Goal: Task Accomplishment & Management: Use online tool/utility

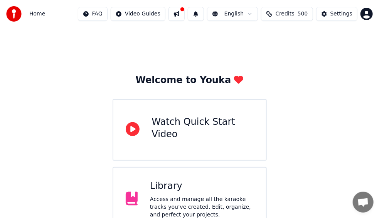
click at [169, 16] on button at bounding box center [177, 14] width 16 height 14
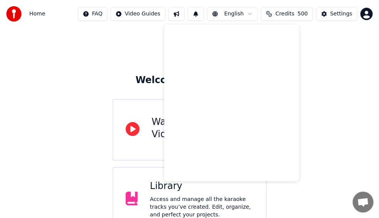
click at [197, 14] on button at bounding box center [196, 14] width 16 height 14
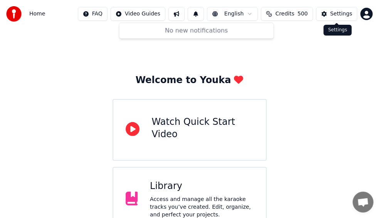
click at [335, 15] on div "Settings" at bounding box center [342, 14] width 22 height 8
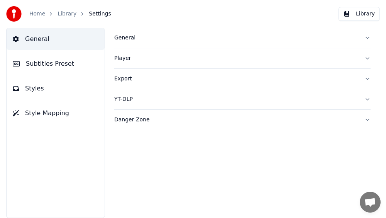
click at [141, 118] on div "Danger Zone" at bounding box center [236, 120] width 244 height 8
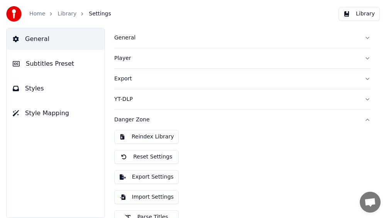
scroll to position [32, 0]
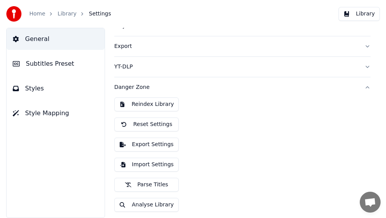
click at [150, 160] on button "Import Settings" at bounding box center [146, 164] width 64 height 14
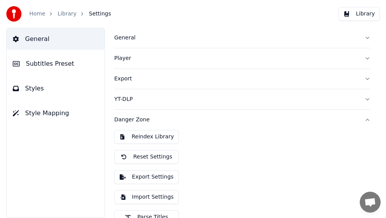
click at [173, 31] on button "General" at bounding box center [242, 38] width 256 height 20
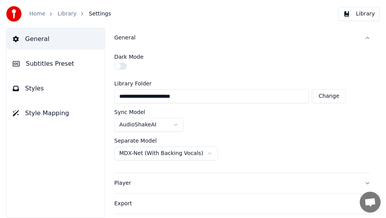
click at [332, 96] on button "Change" at bounding box center [329, 96] width 34 height 14
click at [26, 150] on div "General Subtitles Preset Styles Style Mapping" at bounding box center [55, 123] width 99 height 190
click at [331, 96] on button "Change" at bounding box center [329, 96] width 34 height 14
type input "**********"
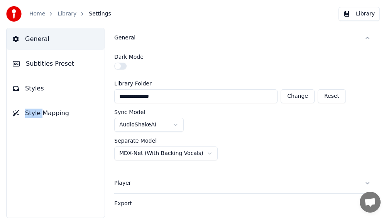
click at [208, 147] on html "**********" at bounding box center [193, 109] width 386 height 218
click at [371, 114] on html "**********" at bounding box center [193, 109] width 386 height 218
click at [363, 180] on button "Player" at bounding box center [242, 183] width 256 height 20
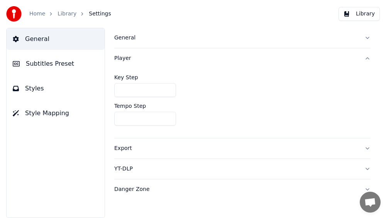
click at [367, 187] on button "Danger Zone" at bounding box center [242, 189] width 256 height 20
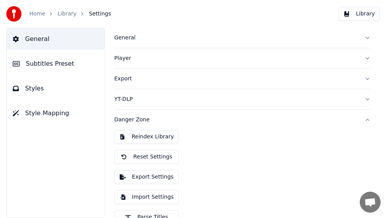
scroll to position [32, 0]
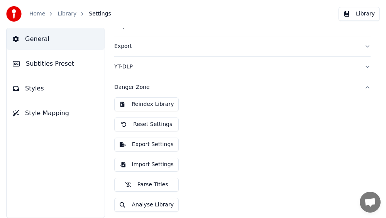
click at [157, 162] on button "Import Settings" at bounding box center [146, 164] width 64 height 14
click at [171, 104] on button "Reindex Library" at bounding box center [146, 104] width 64 height 14
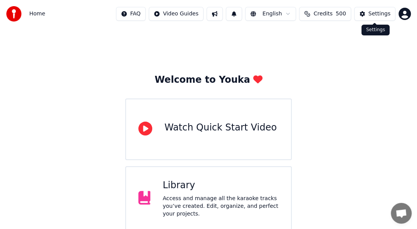
click at [378, 12] on div "Settings" at bounding box center [380, 14] width 22 height 8
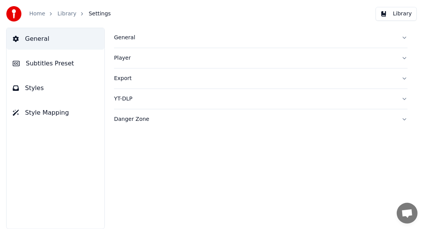
click at [297, 113] on button "Danger Zone" at bounding box center [261, 120] width 294 height 20
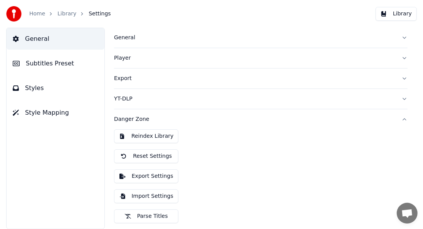
click at [63, 17] on link "Library" at bounding box center [66, 14] width 19 height 8
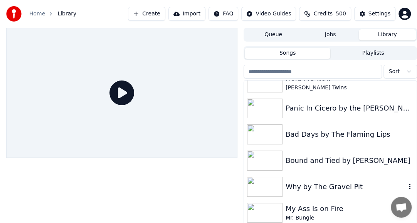
scroll to position [29, 0]
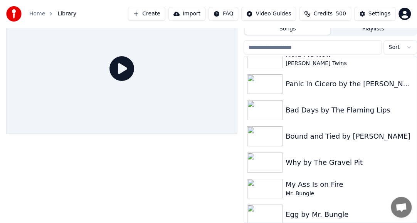
click at [174, 19] on button "Import" at bounding box center [187, 14] width 37 height 14
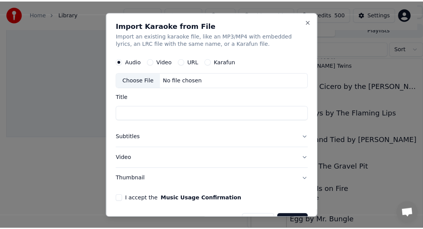
scroll to position [23, 0]
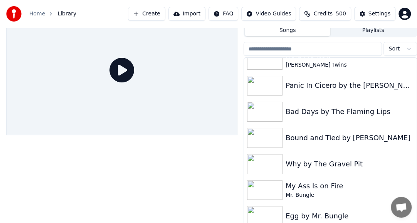
click at [144, 9] on button "Create" at bounding box center [146, 14] width 37 height 14
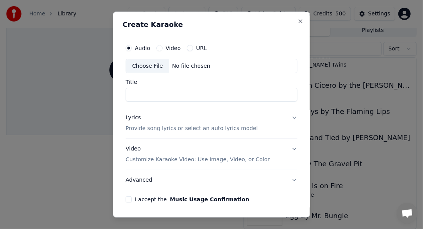
click at [154, 63] on div "Choose File" at bounding box center [147, 66] width 43 height 14
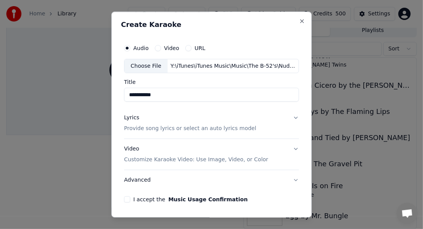
click at [152, 66] on div "Choose File" at bounding box center [146, 66] width 43 height 14
click at [135, 95] on input "**********" at bounding box center [211, 95] width 175 height 14
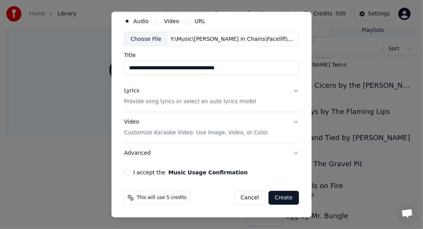
type input "**********"
click at [124, 171] on button "I accept the Music Usage Confirmation" at bounding box center [127, 173] width 6 height 6
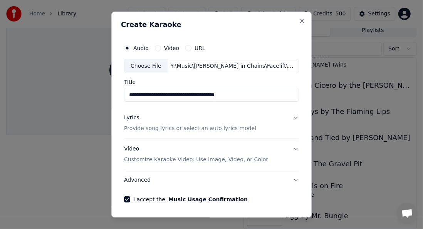
click at [292, 118] on button "Lyrics Provide song lyrics or select an auto lyrics model" at bounding box center [211, 123] width 175 height 31
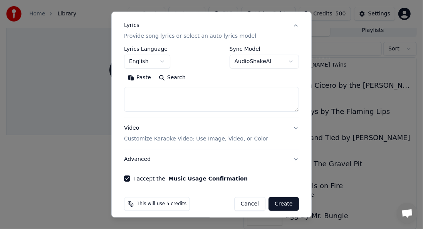
scroll to position [99, 0]
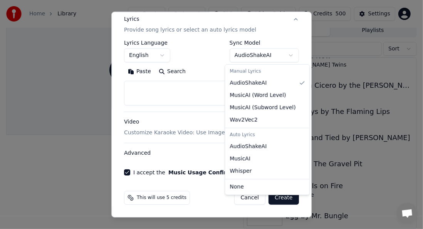
click at [284, 56] on body "**********" at bounding box center [208, 91] width 417 height 229
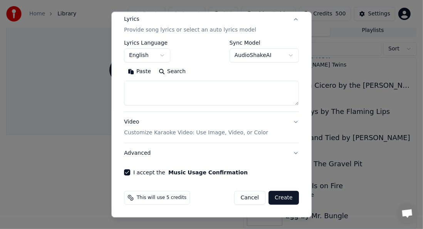
click at [309, 107] on body "**********" at bounding box center [208, 91] width 417 height 229
click at [172, 83] on textarea at bounding box center [211, 93] width 175 height 25
paste textarea "**********"
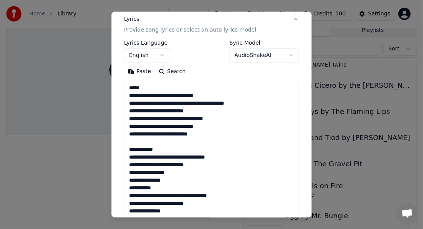
scroll to position [511, 0]
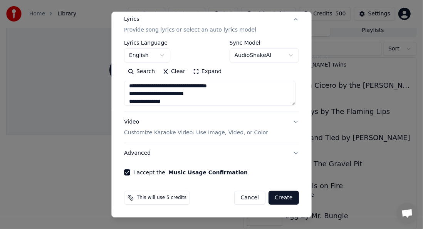
type textarea "**********"
click at [291, 121] on button "Video Customize Karaoke Video: Use Image, Video, or Color" at bounding box center [211, 128] width 175 height 31
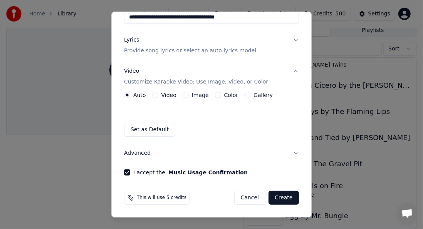
scroll to position [78, 0]
click at [199, 96] on label "Image" at bounding box center [200, 95] width 17 height 5
click at [189, 96] on button "Image" at bounding box center [186, 96] width 6 height 6
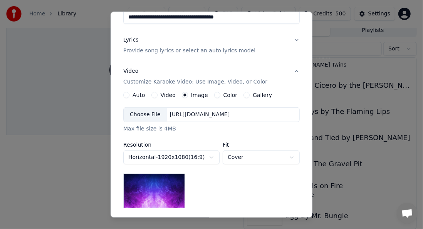
click at [142, 112] on div "Choose File" at bounding box center [145, 115] width 43 height 14
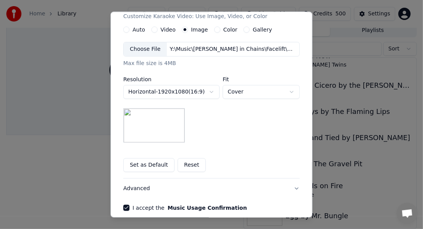
scroll to position [144, 0]
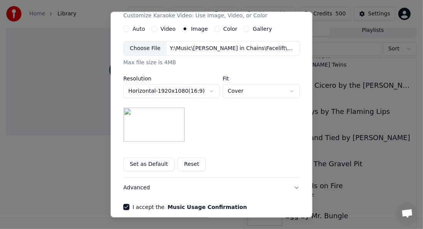
click at [267, 93] on body "**********" at bounding box center [208, 91] width 417 height 229
select select "*******"
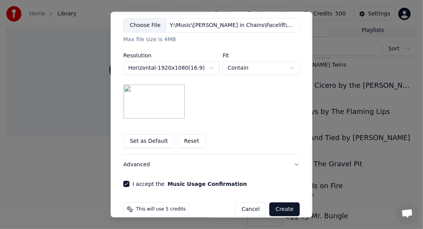
scroll to position [179, 0]
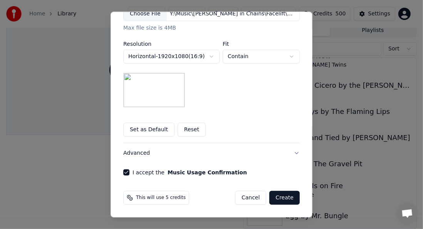
click at [289, 154] on button "Advanced" at bounding box center [211, 154] width 177 height 20
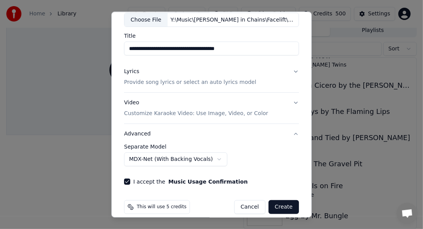
scroll to position [56, 0]
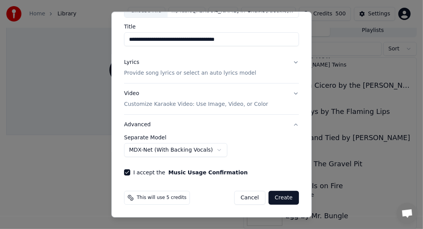
click at [207, 150] on body "**********" at bounding box center [208, 91] width 417 height 229
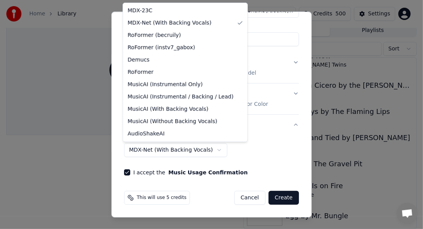
select select "**********"
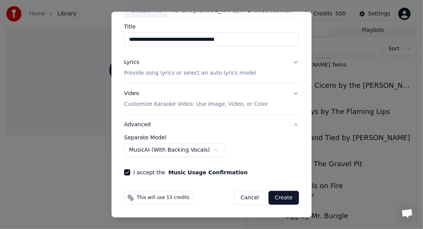
click at [283, 197] on button "Create" at bounding box center [284, 199] width 30 height 14
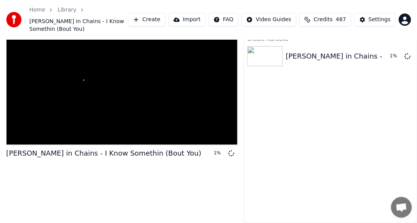
scroll to position [0, 0]
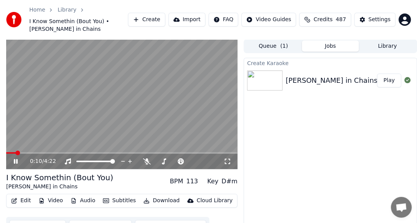
click at [16, 164] on icon at bounding box center [21, 162] width 18 height 6
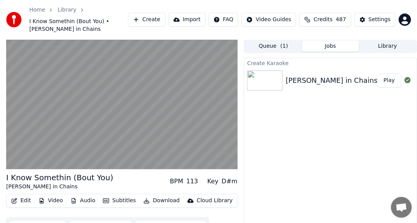
scroll to position [30, 0]
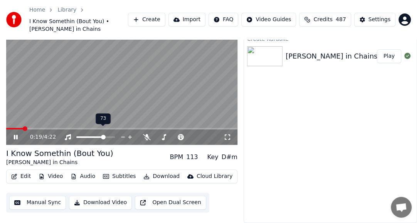
click at [104, 135] on span at bounding box center [103, 137] width 5 height 5
click at [16, 134] on icon at bounding box center [21, 137] width 18 height 6
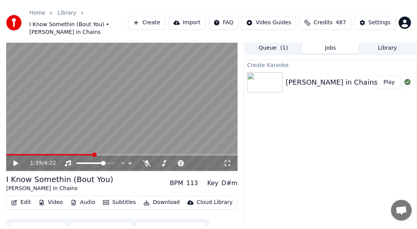
scroll to position [0, 0]
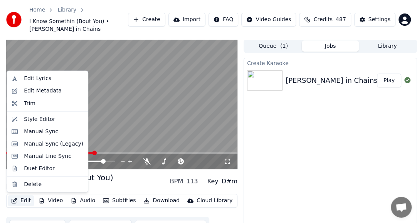
click at [19, 202] on button "Edit" at bounding box center [21, 201] width 26 height 11
click at [49, 166] on div "Duet Editor" at bounding box center [39, 169] width 31 height 8
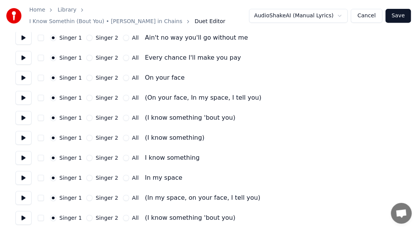
scroll to position [169, 0]
click at [91, 95] on button "Singer 2" at bounding box center [89, 98] width 6 height 6
click at [92, 115] on button "Singer 2" at bounding box center [89, 118] width 6 height 6
click at [109, 136] on label "Singer 2" at bounding box center [107, 138] width 22 height 5
click at [93, 135] on button "Singer 2" at bounding box center [89, 138] width 6 height 6
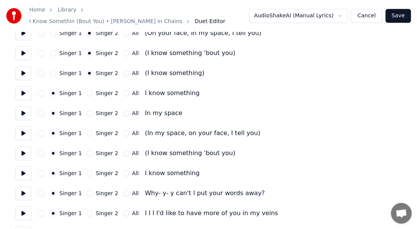
scroll to position [235, 0]
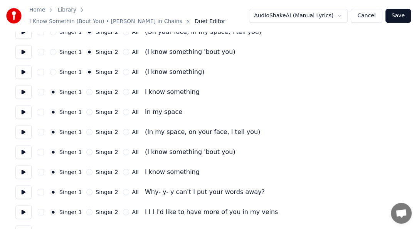
click at [193, 70] on div "(I know something)" at bounding box center [174, 71] width 59 height 9
click at [102, 130] on label "Singer 2" at bounding box center [107, 132] width 22 height 5
click at [93, 129] on button "Singer 2" at bounding box center [89, 132] width 6 height 6
click at [106, 150] on label "Singer 2" at bounding box center [107, 152] width 22 height 5
click at [93, 149] on button "Singer 2" at bounding box center [89, 152] width 6 height 6
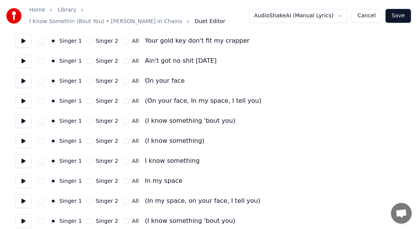
scroll to position [468, 0]
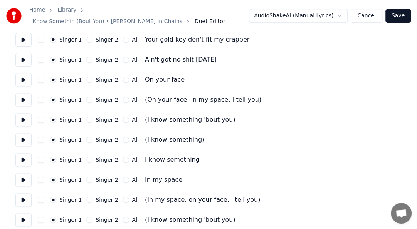
click at [93, 97] on div "Singer 2" at bounding box center [102, 100] width 32 height 6
click at [100, 98] on label "Singer 2" at bounding box center [107, 99] width 22 height 5
click at [93, 98] on button "Singer 2" at bounding box center [89, 100] width 6 height 6
click at [110, 117] on label "Singer 2" at bounding box center [107, 119] width 22 height 5
click at [93, 117] on button "Singer 2" at bounding box center [89, 120] width 6 height 6
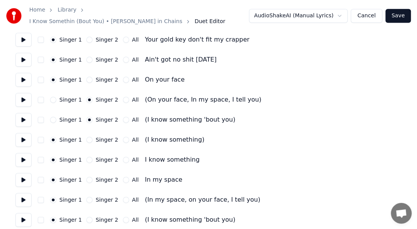
click at [103, 137] on label "Singer 2" at bounding box center [107, 139] width 22 height 5
click at [93, 137] on button "Singer 2" at bounding box center [89, 140] width 6 height 6
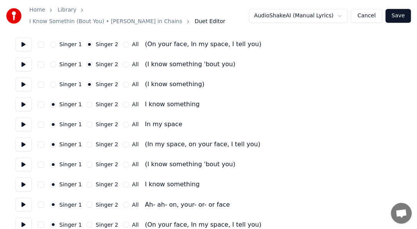
scroll to position [524, 0]
click at [97, 142] on label "Singer 2" at bounding box center [107, 144] width 22 height 5
click at [93, 141] on button "Singer 2" at bounding box center [89, 144] width 6 height 6
click at [104, 162] on label "Singer 2" at bounding box center [107, 164] width 22 height 5
click at [93, 161] on button "Singer 2" at bounding box center [89, 164] width 6 height 6
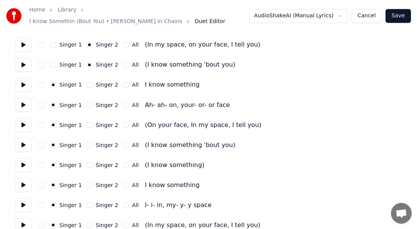
scroll to position [624, 0]
click at [90, 123] on button "Singer 2" at bounding box center [89, 124] width 6 height 6
click at [108, 142] on label "Singer 2" at bounding box center [107, 144] width 22 height 5
click at [93, 142] on button "Singer 2" at bounding box center [89, 145] width 6 height 6
click at [104, 162] on label "Singer 2" at bounding box center [107, 164] width 22 height 5
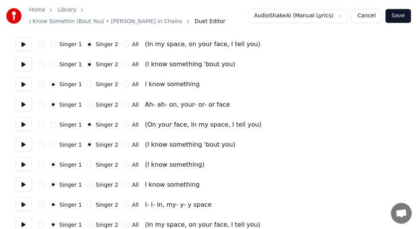
click at [93, 162] on button "Singer 2" at bounding box center [89, 165] width 6 height 6
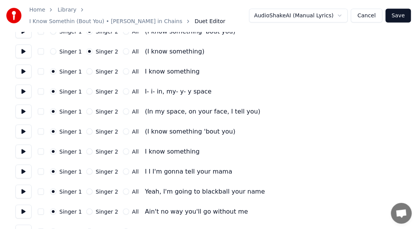
scroll to position [736, 0]
click at [110, 110] on label "Singer 2" at bounding box center [107, 112] width 22 height 5
click at [93, 109] on button "Singer 2" at bounding box center [89, 112] width 6 height 6
click at [108, 130] on label "Singer 2" at bounding box center [107, 132] width 22 height 5
click at [93, 129] on button "Singer 2" at bounding box center [89, 132] width 6 height 6
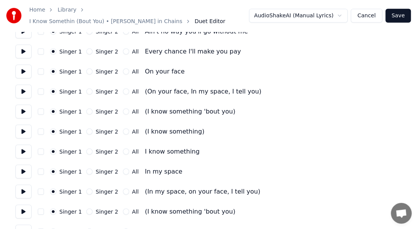
scroll to position [918, 0]
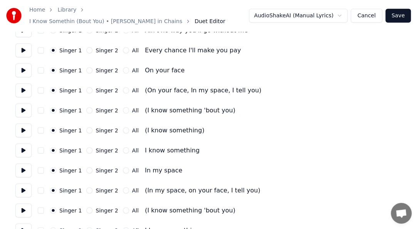
click at [104, 88] on label "Singer 2" at bounding box center [107, 90] width 22 height 5
click at [93, 88] on button "Singer 2" at bounding box center [89, 91] width 6 height 6
click at [104, 108] on label "Singer 2" at bounding box center [107, 110] width 22 height 5
click at [93, 108] on button "Singer 2" at bounding box center [89, 111] width 6 height 6
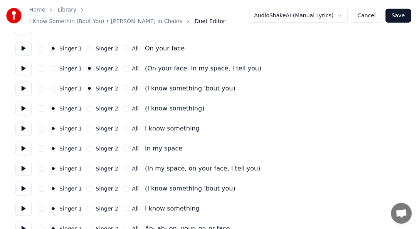
scroll to position [943, 0]
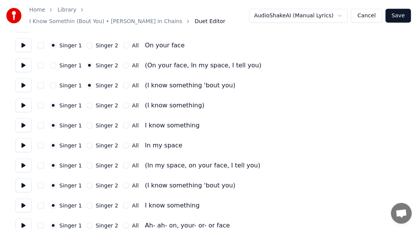
click at [108, 104] on label "Singer 2" at bounding box center [107, 105] width 22 height 5
click at [93, 104] on button "Singer 2" at bounding box center [89, 106] width 6 height 6
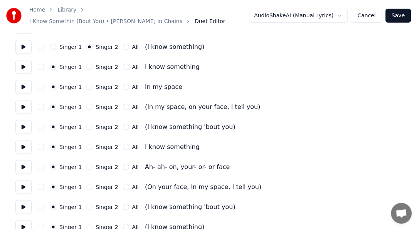
scroll to position [1002, 0]
click at [98, 105] on label "Singer 2" at bounding box center [107, 107] width 22 height 5
click at [93, 104] on button "Singer 2" at bounding box center [89, 107] width 6 height 6
click at [104, 125] on label "Singer 2" at bounding box center [107, 127] width 22 height 5
click at [93, 124] on button "Singer 2" at bounding box center [89, 127] width 6 height 6
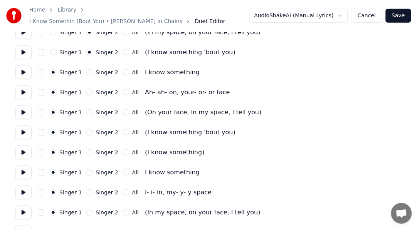
scroll to position [1077, 0]
click at [106, 110] on label "Singer 2" at bounding box center [107, 112] width 22 height 5
click at [93, 109] on button "Singer 2" at bounding box center [89, 112] width 6 height 6
click at [103, 130] on label "Singer 2" at bounding box center [107, 132] width 22 height 5
click at [93, 129] on button "Singer 2" at bounding box center [89, 132] width 6 height 6
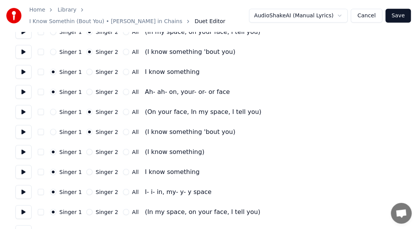
click at [103, 130] on label "Singer 2" at bounding box center [107, 132] width 22 height 5
click at [93, 129] on button "Singer 2" at bounding box center [89, 132] width 6 height 6
click at [104, 151] on label "Singer 2" at bounding box center [107, 152] width 22 height 5
click at [93, 151] on button "Singer 2" at bounding box center [89, 152] width 6 height 6
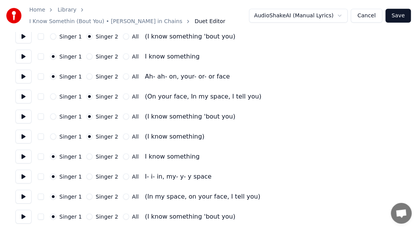
scroll to position [1111, 0]
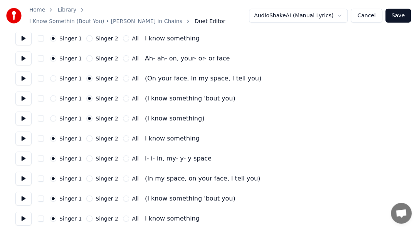
click at [110, 176] on label "Singer 2" at bounding box center [107, 178] width 22 height 5
click at [93, 176] on button "Singer 2" at bounding box center [89, 179] width 6 height 6
click at [110, 196] on label "Singer 2" at bounding box center [107, 198] width 22 height 5
click at [93, 196] on button "Singer 2" at bounding box center [89, 199] width 6 height 6
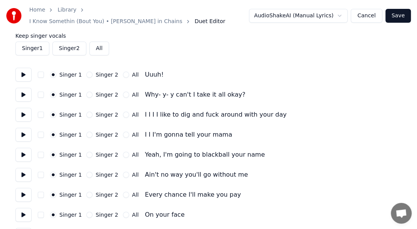
scroll to position [44, 0]
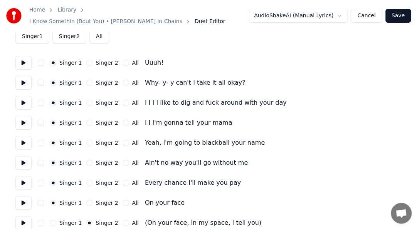
click at [395, 15] on button "Save" at bounding box center [398, 16] width 25 height 14
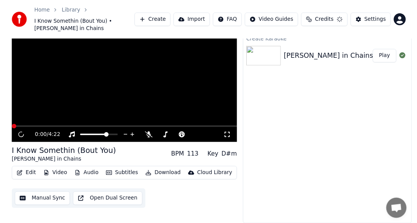
scroll to position [30, 0]
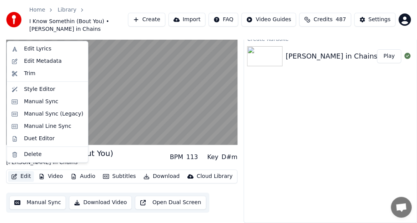
click at [26, 171] on button "Edit" at bounding box center [21, 176] width 26 height 11
click at [57, 108] on div "Manual Sync (Legacy)" at bounding box center [47, 114] width 78 height 12
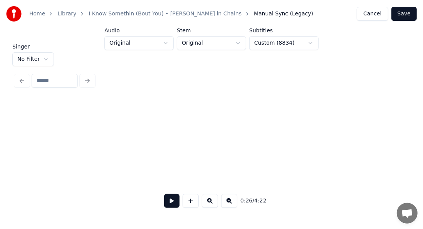
scroll to position [0, 2050]
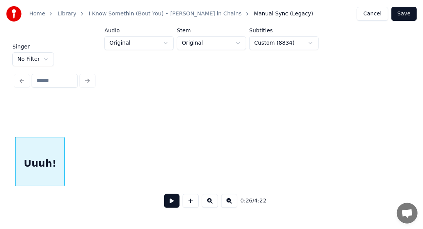
click at [42, 56] on html "Home Library I Know Somethin (Bout You) • [PERSON_NAME] in Chains Manual Sync (…" at bounding box center [211, 106] width 423 height 213
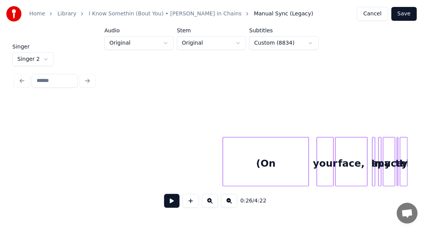
scroll to position [0, 5872]
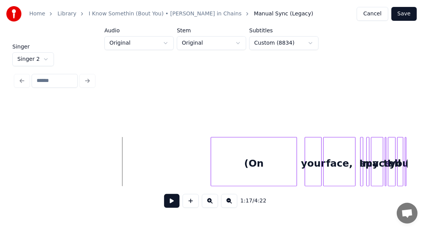
click at [168, 208] on button at bounding box center [171, 201] width 15 height 14
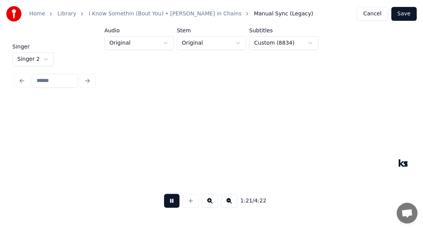
scroll to position [0, 6264]
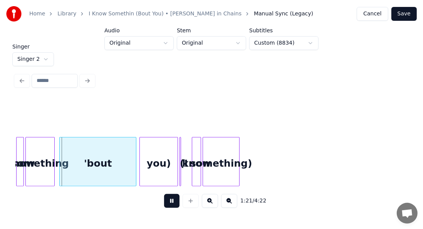
drag, startPoint x: 168, startPoint y: 208, endPoint x: 143, endPoint y: 221, distance: 28.8
click at [143, 219] on div "Singer Singer 2 1:21 / 4:22" at bounding box center [211, 131] width 399 height 175
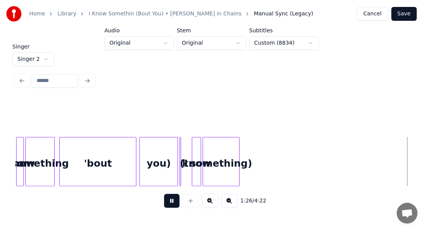
scroll to position [0, 6658]
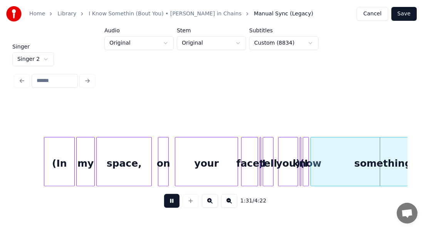
click at [164, 194] on button at bounding box center [171, 201] width 15 height 14
click at [168, 203] on button at bounding box center [171, 201] width 15 height 14
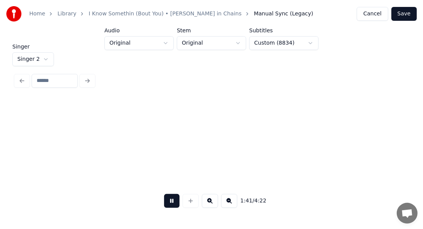
scroll to position [0, 7838]
click at [164, 201] on button at bounding box center [171, 201] width 15 height 14
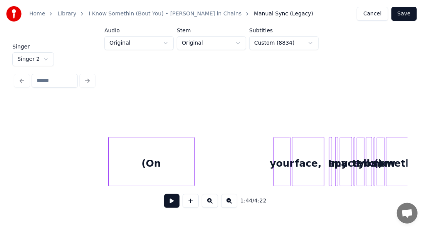
click at [134, 166] on div "(On" at bounding box center [152, 164] width 86 height 52
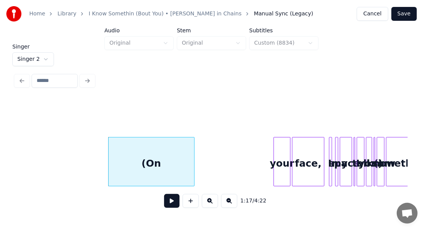
click at [166, 206] on button at bounding box center [171, 201] width 15 height 14
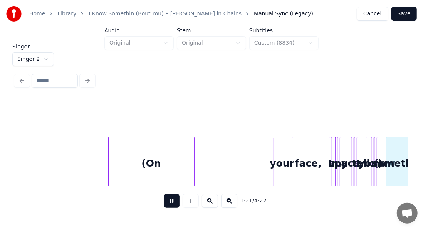
click at [166, 206] on button at bounding box center [171, 201] width 15 height 14
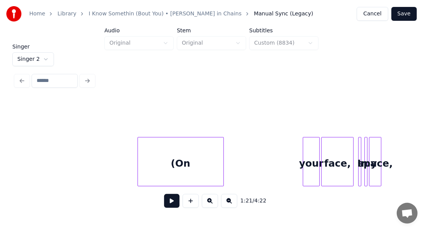
scroll to position [0, 5968]
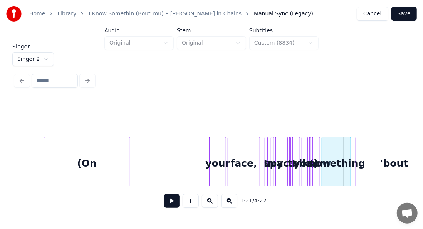
click at [68, 170] on div "(On" at bounding box center [87, 164] width 86 height 52
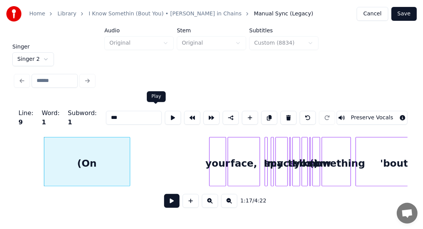
click at [165, 118] on button at bounding box center [173, 118] width 16 height 14
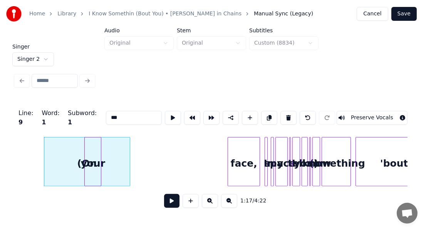
click at [95, 171] on div "your" at bounding box center [93, 164] width 16 height 52
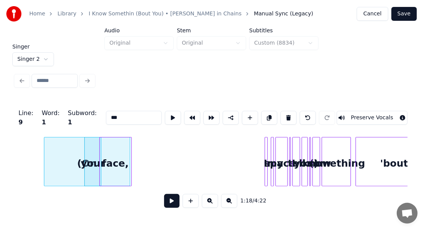
click at [123, 155] on div "face," at bounding box center [116, 164] width 32 height 52
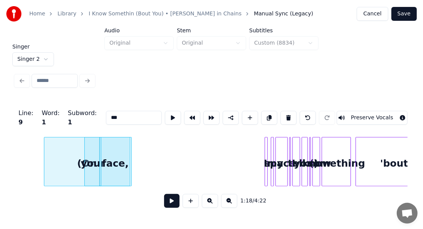
click at [65, 169] on div "(On" at bounding box center [87, 164] width 86 height 52
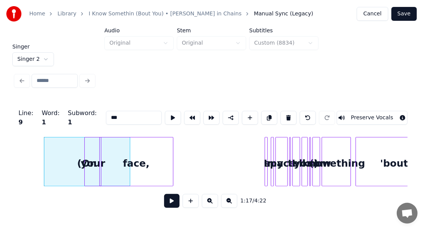
click at [148, 150] on div "face," at bounding box center [137, 161] width 74 height 49
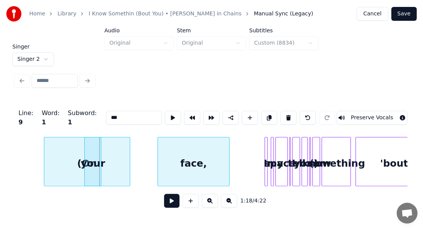
click at [189, 149] on div "face," at bounding box center [193, 164] width 71 height 52
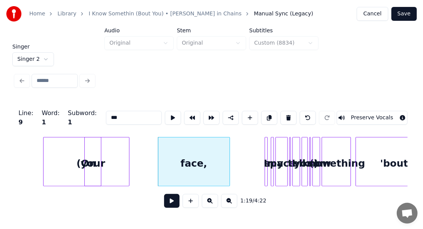
click at [119, 157] on div "(On" at bounding box center [87, 164] width 86 height 52
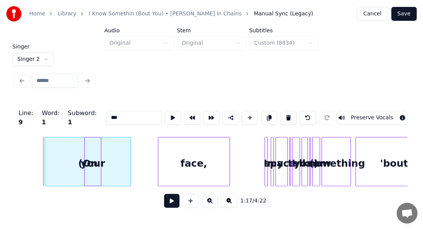
click at [124, 159] on div "(On" at bounding box center [88, 164] width 86 height 52
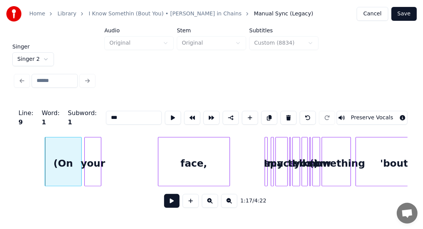
click at [81, 156] on div at bounding box center [80, 162] width 2 height 49
click at [165, 115] on button at bounding box center [173, 118] width 16 height 14
click at [93, 147] on div "your" at bounding box center [93, 164] width 16 height 52
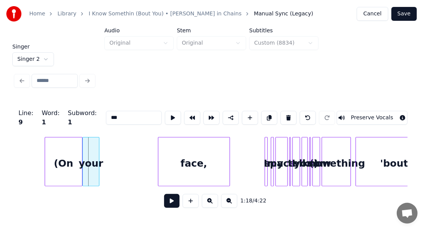
click at [88, 153] on div "your" at bounding box center [91, 164] width 16 height 52
click at [88, 153] on div "your" at bounding box center [92, 164] width 16 height 52
click at [165, 114] on button at bounding box center [173, 118] width 16 height 14
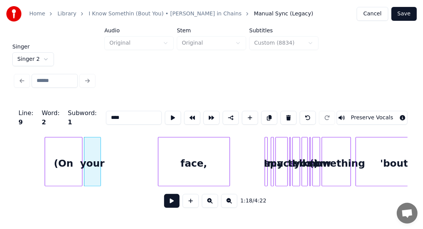
click at [67, 154] on div "(On" at bounding box center [63, 164] width 37 height 52
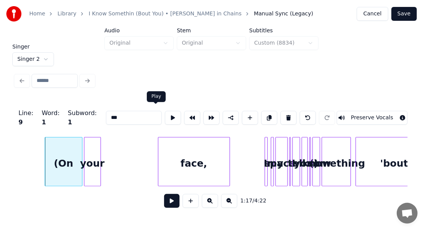
click at [165, 116] on button at bounding box center [173, 118] width 16 height 14
click at [90, 150] on div "your" at bounding box center [92, 164] width 16 height 52
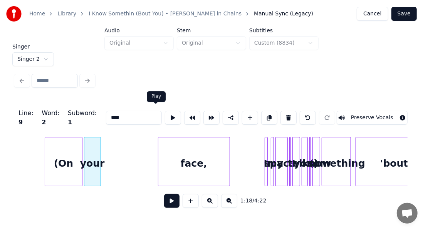
click at [165, 114] on button at bounding box center [173, 118] width 16 height 14
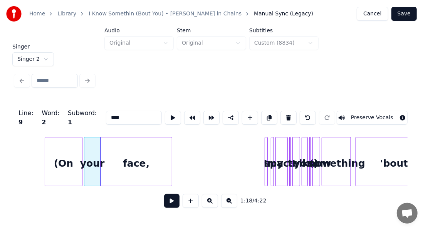
click at [125, 159] on div "face," at bounding box center [136, 164] width 71 height 52
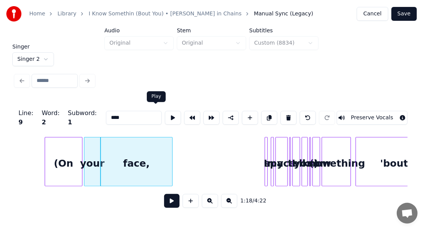
click at [165, 117] on button at bounding box center [173, 118] width 16 height 14
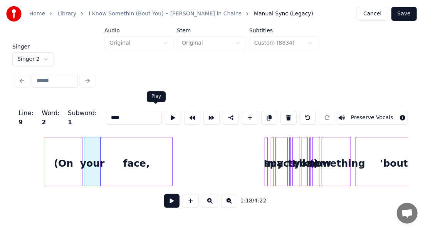
click at [165, 115] on button at bounding box center [173, 118] width 16 height 14
click at [133, 156] on div "face," at bounding box center [136, 164] width 71 height 52
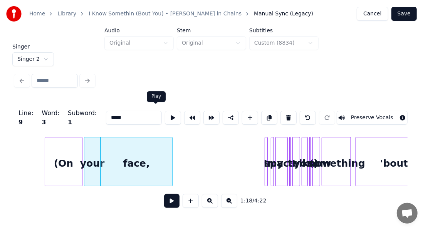
click at [165, 118] on button at bounding box center [173, 118] width 16 height 14
click at [88, 147] on div "your" at bounding box center [92, 164] width 16 height 52
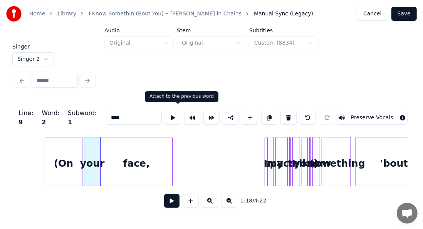
click at [184, 115] on button at bounding box center [192, 118] width 16 height 14
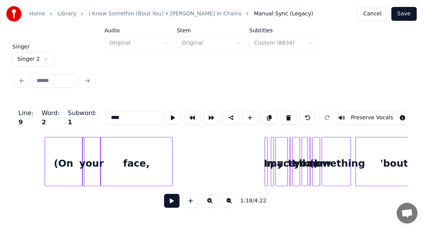
click at [136, 150] on div "face," at bounding box center [136, 164] width 71 height 52
type input "*****"
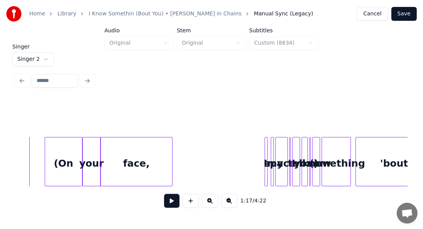
click at [165, 199] on button at bounding box center [171, 201] width 15 height 14
click at [170, 208] on button at bounding box center [171, 201] width 15 height 14
click at [267, 152] on div at bounding box center [266, 162] width 2 height 49
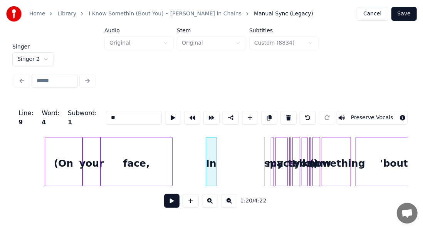
click at [211, 157] on div "In" at bounding box center [211, 164] width 10 height 52
click at [165, 117] on button at bounding box center [173, 118] width 16 height 14
click at [274, 147] on div "my" at bounding box center [276, 164] width 8 height 52
type input "**"
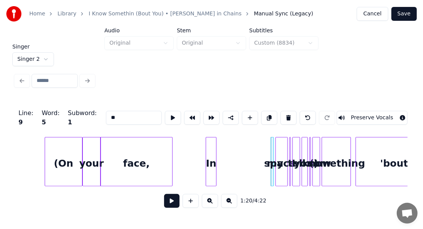
click at [274, 147] on div "my" at bounding box center [276, 164] width 8 height 52
click at [220, 152] on div "my" at bounding box center [222, 164] width 8 height 52
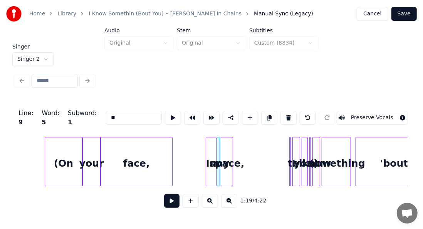
click at [227, 156] on div "space," at bounding box center [227, 164] width 12 height 52
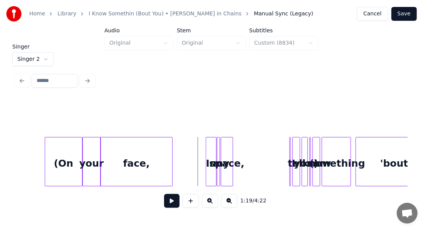
click at [164, 206] on button at bounding box center [171, 201] width 15 height 14
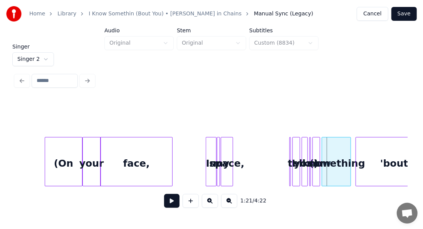
click at [229, 152] on div "space," at bounding box center [227, 164] width 12 height 52
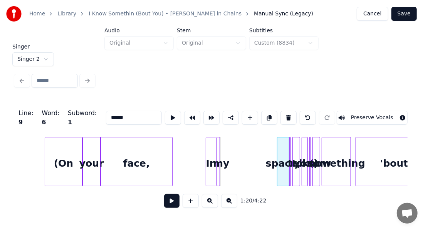
click at [286, 153] on div "space," at bounding box center [284, 164] width 12 height 52
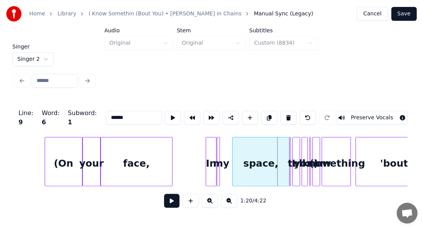
click at [234, 154] on div at bounding box center [234, 162] width 2 height 49
click at [246, 154] on div "space," at bounding box center [261, 164] width 57 height 52
click at [165, 113] on button at bounding box center [173, 118] width 16 height 14
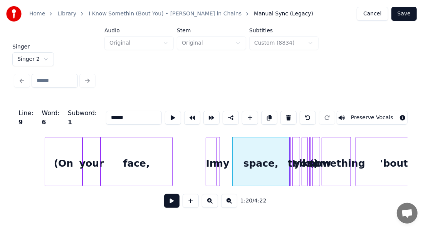
click at [165, 113] on button at bounding box center [173, 118] width 16 height 14
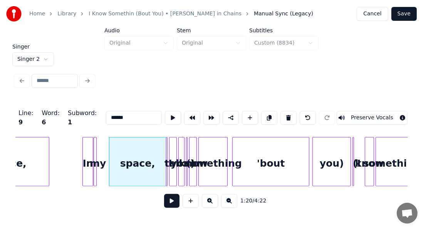
scroll to position [0, 6127]
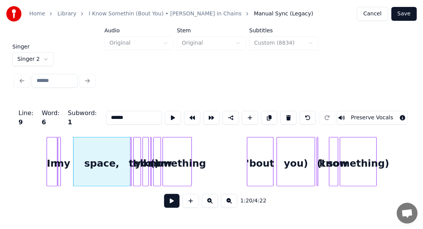
click at [250, 150] on div at bounding box center [249, 162] width 2 height 49
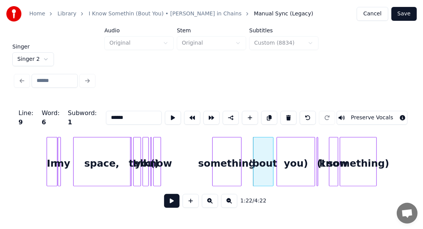
click at [229, 150] on div "something" at bounding box center [227, 164] width 29 height 52
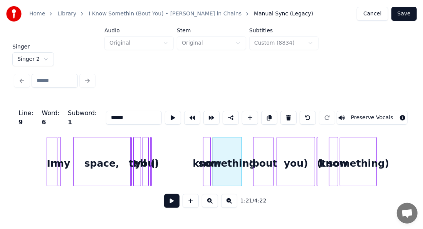
click at [207, 150] on div "know" at bounding box center [208, 164] width 8 height 52
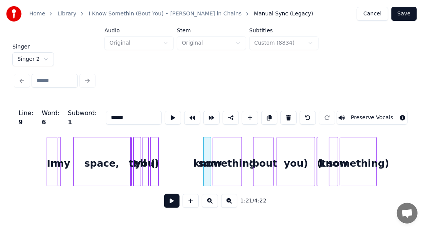
click at [159, 147] on div at bounding box center [157, 162] width 2 height 49
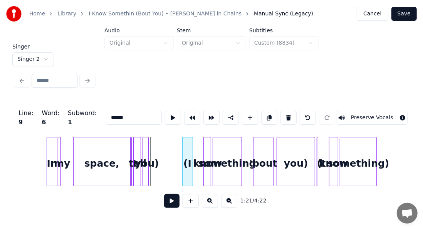
click at [188, 142] on div "(I" at bounding box center [188, 164] width 10 height 52
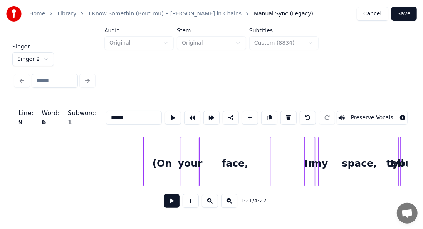
scroll to position [0, 5881]
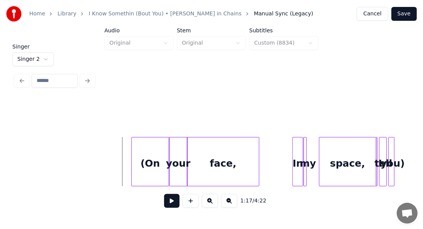
click at [164, 201] on button at bounding box center [171, 201] width 15 height 14
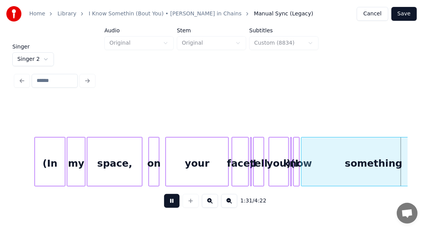
scroll to position [0, 7060]
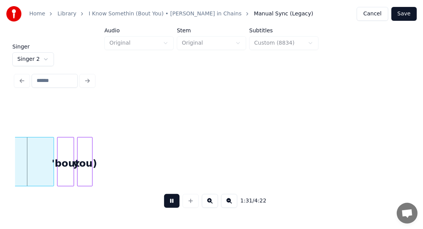
click at [164, 203] on button at bounding box center [171, 201] width 15 height 14
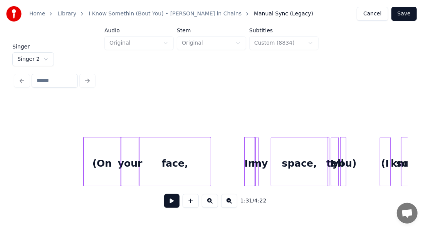
scroll to position [0, 5893]
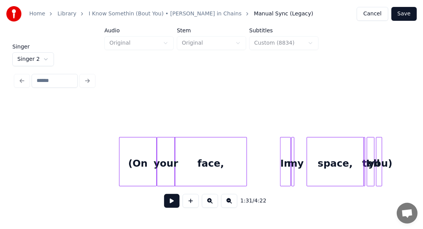
click at [285, 152] on div "In" at bounding box center [286, 164] width 10 height 52
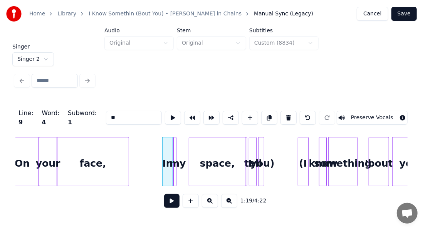
scroll to position [0, 6027]
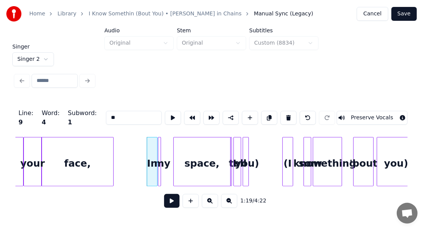
click at [247, 159] on div at bounding box center [247, 162] width 2 height 49
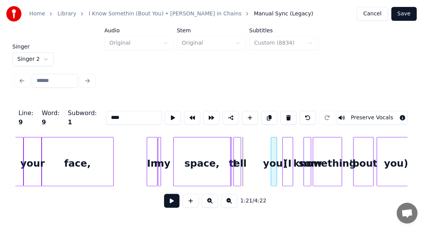
click at [279, 146] on div "you)" at bounding box center [276, 164] width 8 height 52
click at [238, 150] on div "I" at bounding box center [236, 164] width 8 height 52
click at [254, 151] on div "I" at bounding box center [255, 164] width 8 height 52
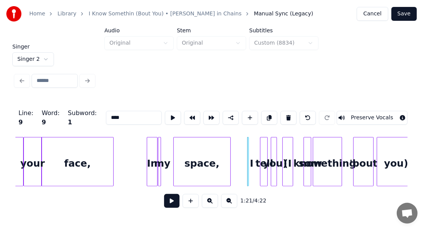
click at [265, 154] on div "tell" at bounding box center [265, 164] width 8 height 52
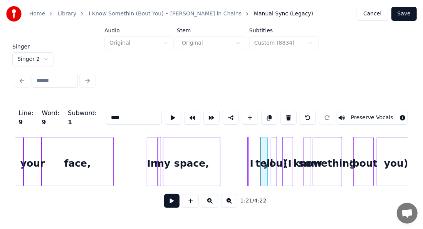
click at [191, 157] on div "space," at bounding box center [192, 164] width 57 height 52
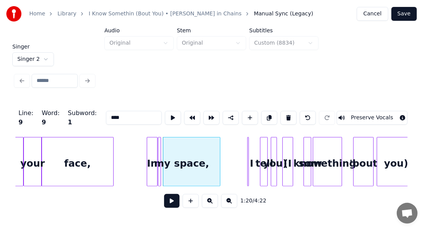
click at [191, 157] on div "space," at bounding box center [192, 164] width 57 height 52
type input "******"
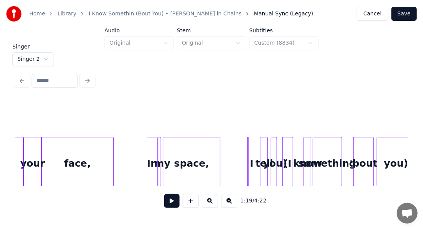
click at [166, 205] on button at bounding box center [171, 201] width 15 height 14
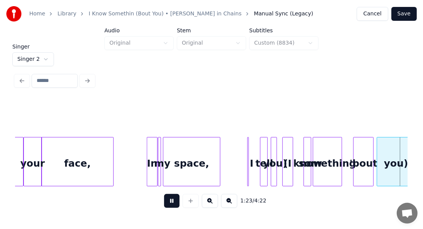
scroll to position [0, 6420]
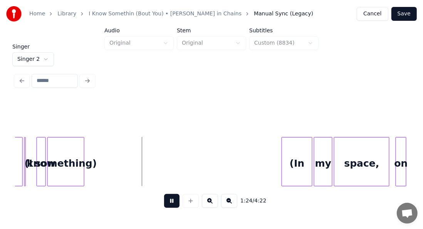
click at [166, 205] on button at bounding box center [171, 201] width 15 height 14
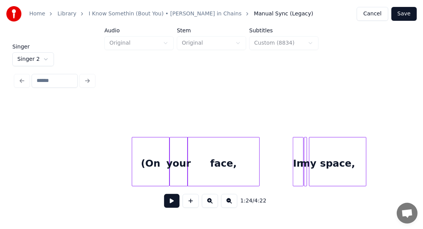
scroll to position [0, 5904]
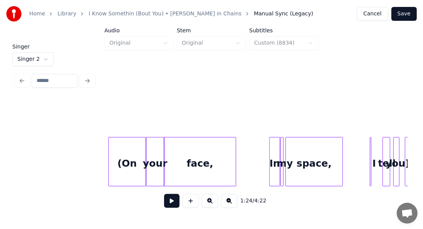
click at [169, 205] on button at bounding box center [171, 201] width 15 height 14
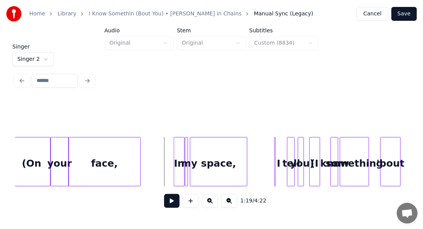
scroll to position [0, 6028]
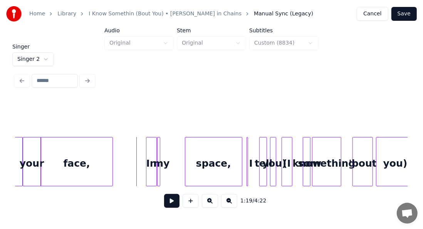
click at [227, 153] on div "space," at bounding box center [214, 164] width 57 height 52
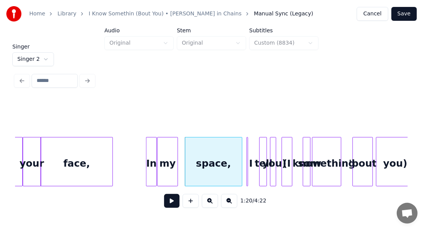
click at [175, 150] on div at bounding box center [176, 162] width 2 height 49
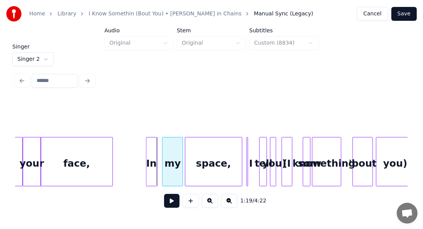
click at [172, 149] on div "my" at bounding box center [173, 164] width 20 height 52
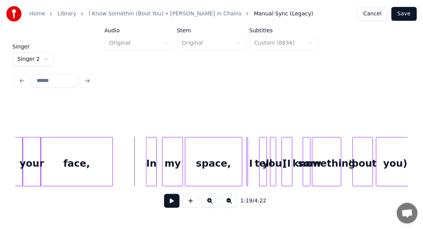
click at [164, 214] on div "1:19 / 4:22" at bounding box center [211, 157] width 393 height 117
click at [166, 207] on button at bounding box center [171, 201] width 15 height 14
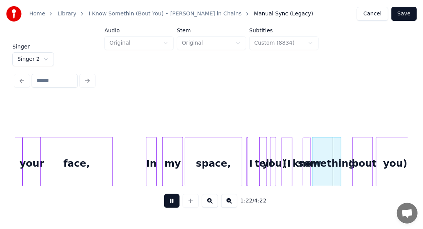
click at [166, 207] on button at bounding box center [171, 201] width 15 height 14
click at [154, 152] on div "In" at bounding box center [152, 164] width 10 height 52
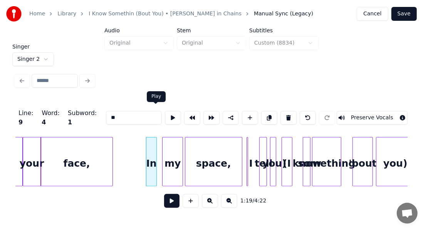
click at [165, 120] on button at bounding box center [173, 118] width 16 height 14
click at [170, 147] on div "my" at bounding box center [173, 164] width 20 height 52
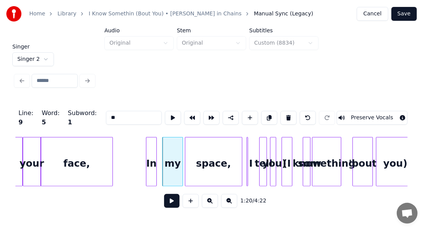
click at [165, 115] on button at bounding box center [173, 118] width 16 height 14
click at [214, 171] on div "space," at bounding box center [214, 164] width 57 height 52
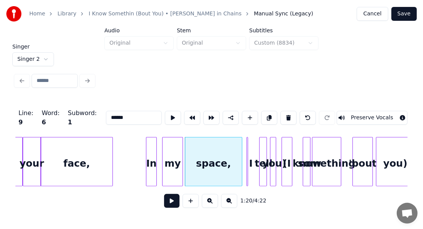
click at [165, 115] on button at bounding box center [173, 118] width 16 height 14
click at [249, 145] on div at bounding box center [248, 162] width 2 height 49
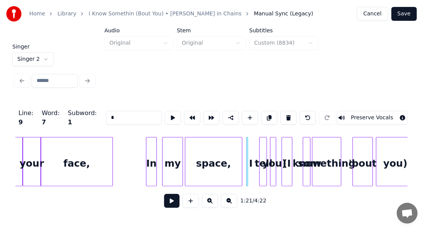
click at [247, 143] on div at bounding box center [247, 162] width 2 height 49
click at [242, 150] on div "space," at bounding box center [213, 161] width 57 height 49
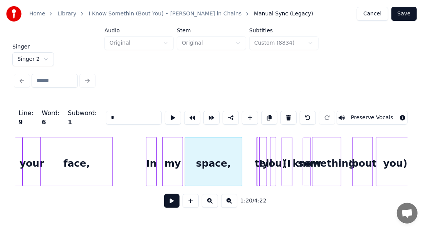
type input "******"
click at [255, 151] on div at bounding box center [254, 162] width 2 height 49
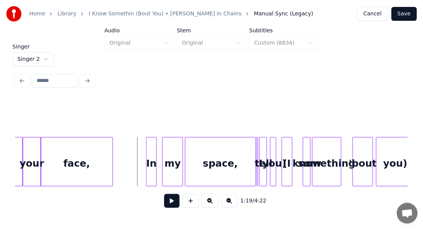
click at [164, 206] on button at bounding box center [171, 201] width 15 height 14
click at [289, 150] on div "(I" at bounding box center [287, 164] width 10 height 52
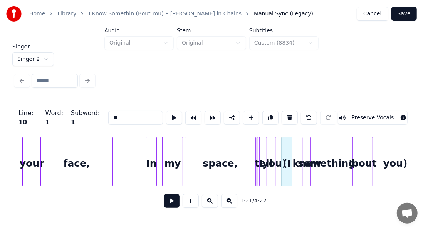
click at [290, 150] on div at bounding box center [291, 162] width 2 height 49
click at [295, 150] on div "(I" at bounding box center [297, 164] width 10 height 52
click at [286, 155] on div "(I" at bounding box center [286, 164] width 10 height 52
click at [304, 154] on div at bounding box center [305, 162] width 2 height 49
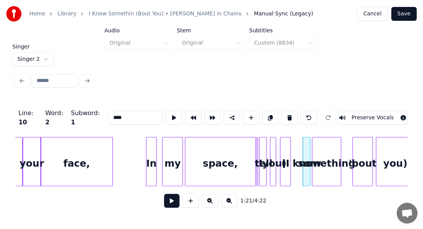
click at [304, 154] on div at bounding box center [305, 162] width 2 height 49
click at [319, 151] on div "something" at bounding box center [327, 164] width 29 height 52
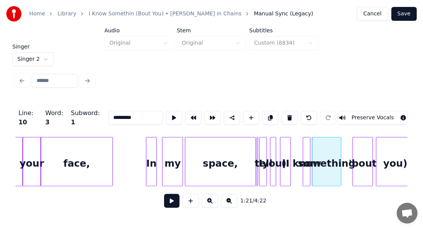
click at [307, 150] on div "know" at bounding box center [308, 164] width 8 height 52
type input "****"
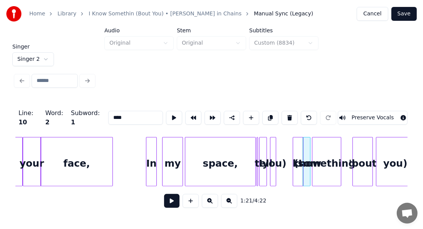
click at [299, 150] on div "(I" at bounding box center [299, 164] width 10 height 52
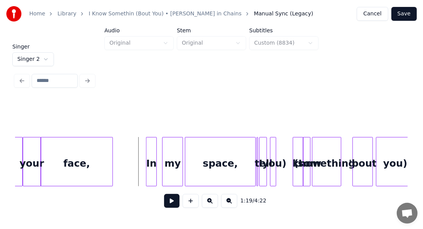
click at [167, 201] on button at bounding box center [171, 201] width 15 height 14
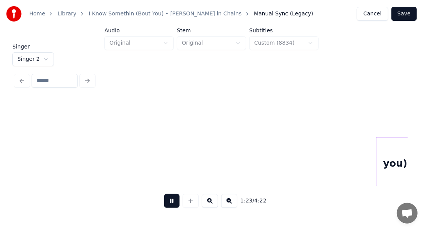
scroll to position [0, 6421]
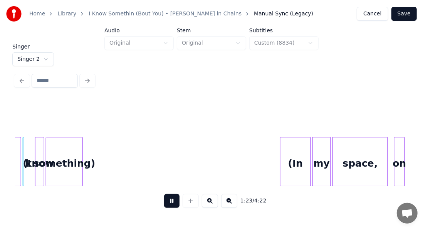
click at [167, 201] on button at bounding box center [171, 201] width 15 height 14
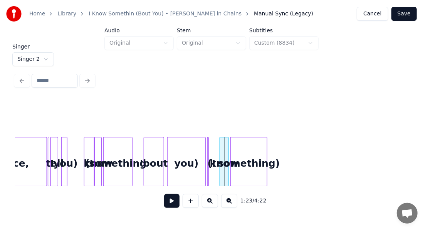
scroll to position [0, 6226]
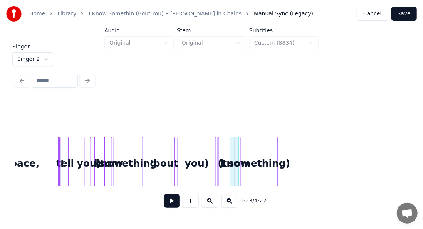
click at [88, 148] on div "you)" at bounding box center [89, 164] width 8 height 52
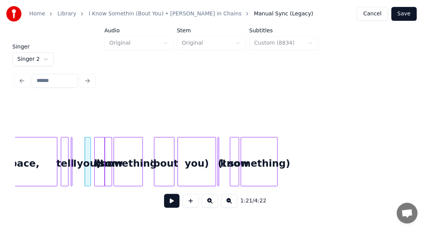
click at [77, 148] on div "I" at bounding box center [75, 164] width 8 height 52
click at [73, 148] on div "I" at bounding box center [73, 161] width 1 height 49
click at [63, 148] on div at bounding box center [62, 162] width 2 height 49
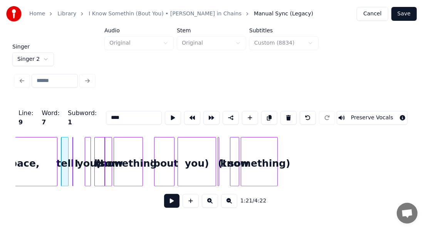
type input "****"
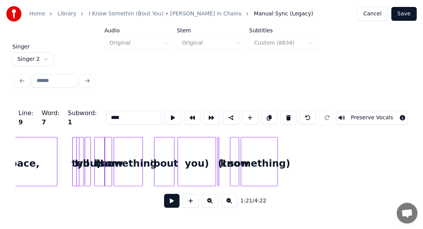
click at [78, 147] on div at bounding box center [78, 162] width 2 height 49
click at [67, 148] on div "I" at bounding box center [68, 164] width 8 height 52
click at [78, 150] on div "tell" at bounding box center [78, 164] width 8 height 52
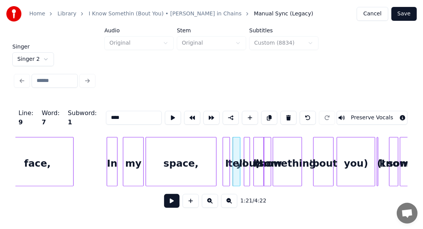
scroll to position [0, 6062]
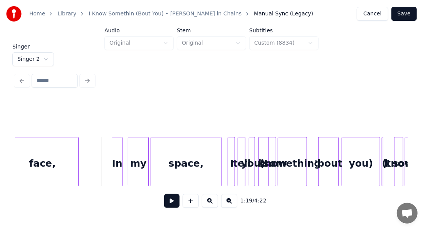
click at [166, 203] on button at bounding box center [171, 201] width 15 height 14
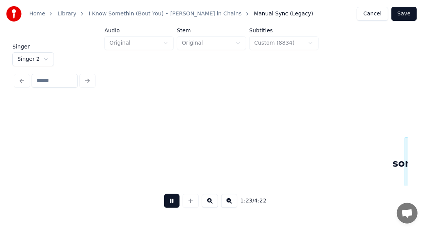
scroll to position [0, 6455]
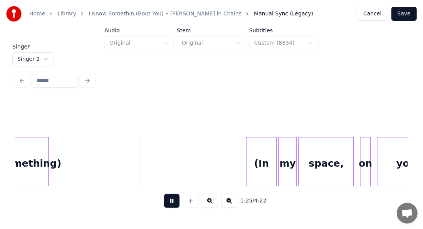
click at [166, 204] on button at bounding box center [171, 201] width 15 height 14
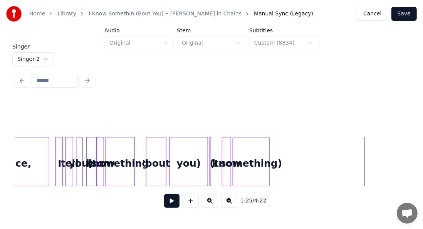
scroll to position [0, 6162]
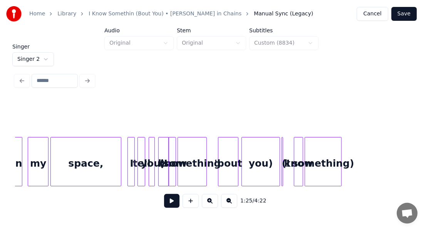
click at [196, 157] on div "something" at bounding box center [192, 164] width 29 height 52
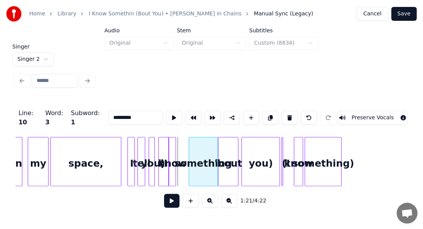
click at [207, 158] on div "something" at bounding box center [203, 164] width 29 height 52
click at [185, 150] on div "know" at bounding box center [186, 164] width 8 height 52
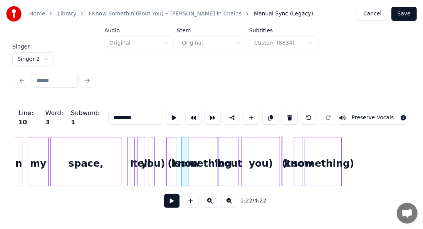
click at [172, 146] on div "(I" at bounding box center [172, 164] width 10 height 52
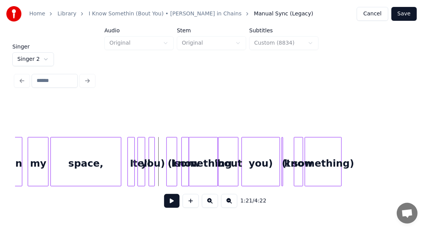
click at [169, 201] on button at bounding box center [171, 201] width 15 height 14
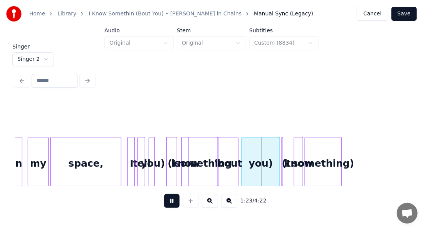
click at [169, 201] on button at bounding box center [171, 201] width 15 height 14
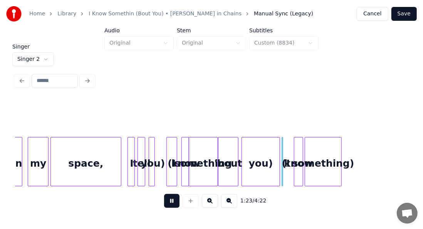
click at [169, 201] on button at bounding box center [171, 201] width 15 height 14
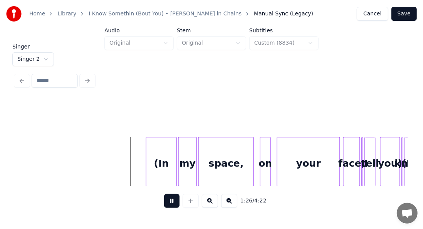
click at [165, 207] on button at bounding box center [171, 201] width 15 height 14
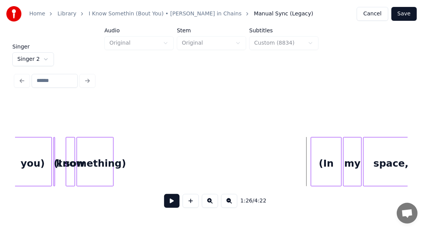
scroll to position [0, 6385]
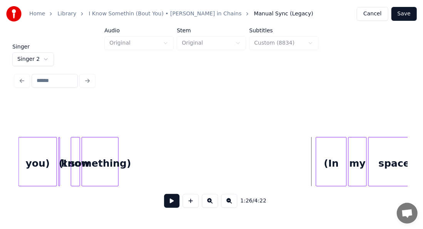
click at [253, 63] on div "Singer Singer 2 1:26 / 4:22" at bounding box center [211, 131] width 399 height 175
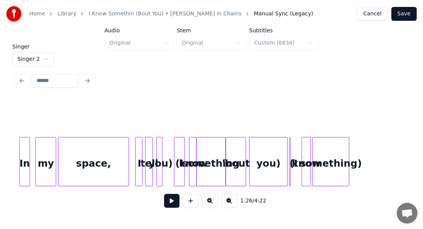
scroll to position [0, 6144]
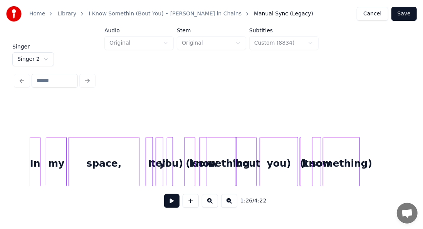
click at [171, 204] on button at bounding box center [171, 201] width 15 height 14
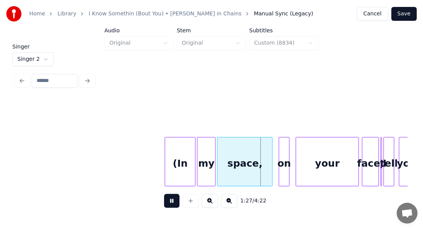
click at [164, 194] on button at bounding box center [171, 201] width 15 height 14
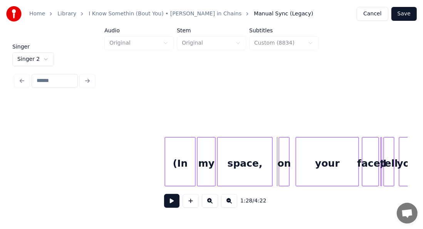
click at [262, 65] on div "Singer Singer 2 1:28 / 4:22" at bounding box center [211, 131] width 399 height 175
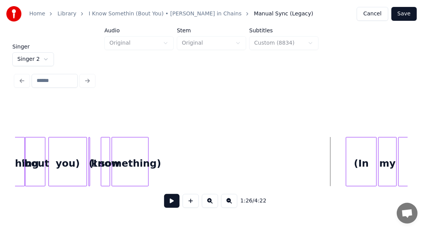
scroll to position [0, 6336]
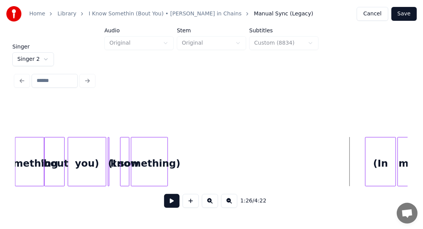
click at [168, 203] on button at bounding box center [171, 201] width 15 height 14
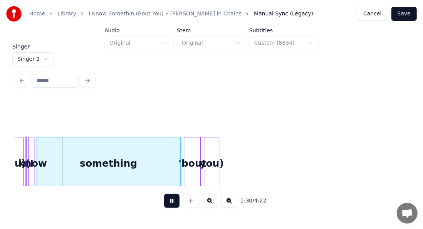
scroll to position [0, 6902]
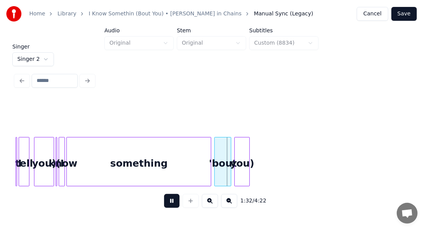
click at [167, 204] on button at bounding box center [171, 201] width 15 height 14
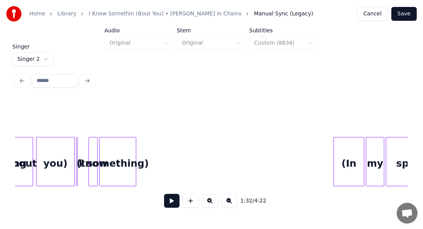
scroll to position [0, 6337]
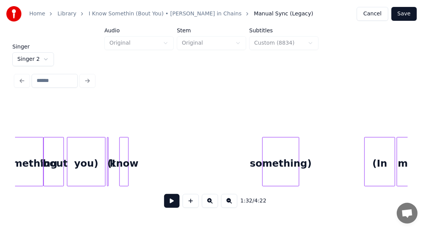
click at [286, 147] on div "something)" at bounding box center [281, 164] width 36 height 52
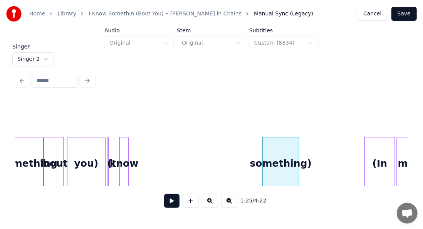
click at [283, 160] on div "something)" at bounding box center [281, 164] width 36 height 52
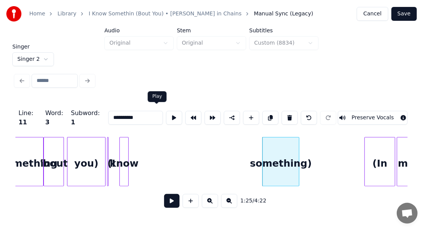
click at [166, 116] on button at bounding box center [174, 118] width 16 height 14
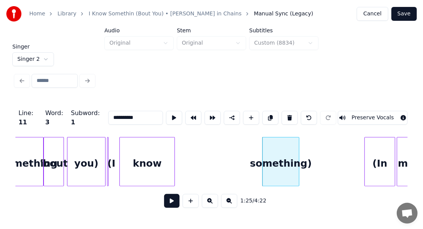
click at [172, 154] on div at bounding box center [173, 162] width 2 height 49
click at [150, 154] on div "know" at bounding box center [147, 164] width 55 height 52
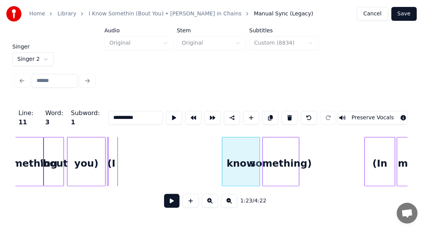
click at [237, 145] on div "know" at bounding box center [241, 164] width 37 height 52
click at [113, 161] on div "(I" at bounding box center [112, 164] width 8 height 52
type input "**"
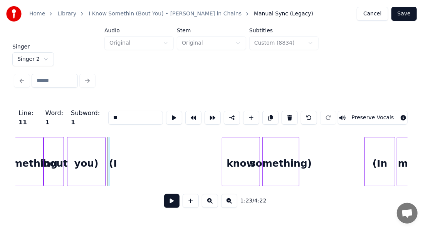
click at [121, 150] on div "(I" at bounding box center [115, 161] width 13 height 49
click at [211, 142] on div "(I" at bounding box center [208, 164] width 12 height 52
drag, startPoint x: 157, startPoint y: 148, endPoint x: 161, endPoint y: 143, distance: 6.3
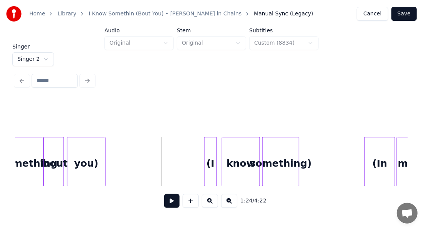
click at [165, 199] on button at bounding box center [171, 201] width 15 height 14
click at [164, 204] on button at bounding box center [171, 201] width 15 height 14
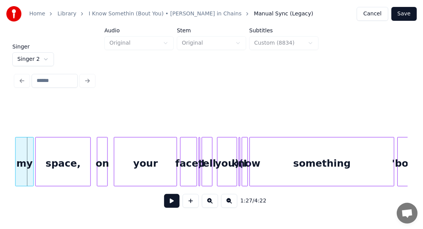
scroll to position [0, 6714]
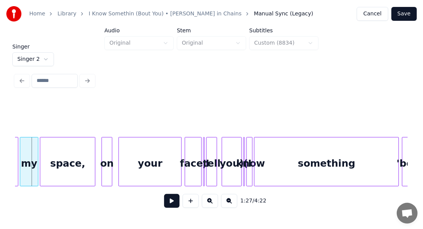
click at [20, 182] on div at bounding box center [21, 162] width 2 height 49
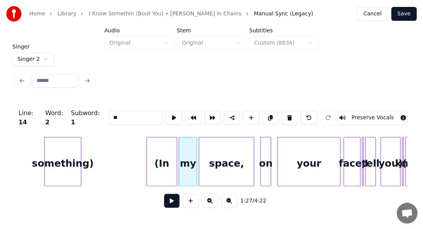
scroll to position [0, 6530]
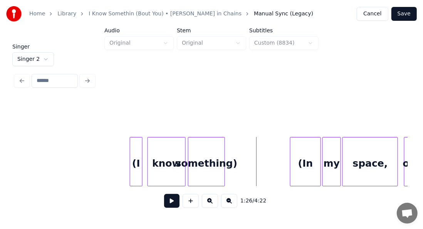
scroll to position [0, 6381]
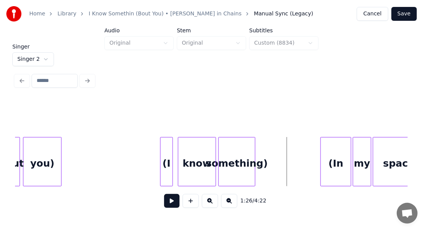
click at [164, 205] on button at bounding box center [171, 201] width 15 height 14
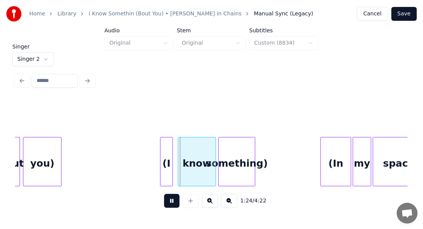
click at [164, 205] on button at bounding box center [171, 201] width 15 height 14
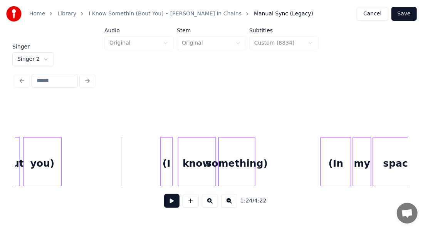
click at [164, 203] on button at bounding box center [171, 201] width 15 height 14
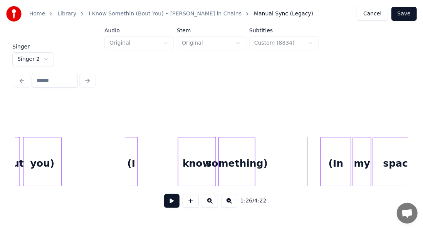
click at [132, 164] on div "(I" at bounding box center [131, 164] width 12 height 52
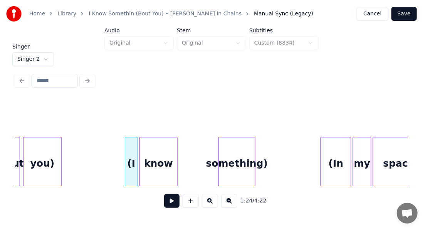
click at [155, 163] on div "know" at bounding box center [158, 164] width 37 height 52
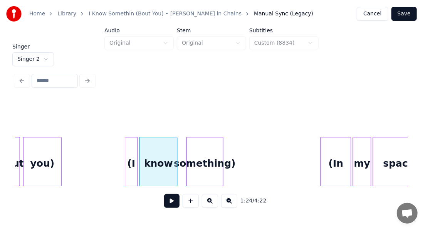
click at [208, 150] on div "something)" at bounding box center [205, 164] width 36 height 52
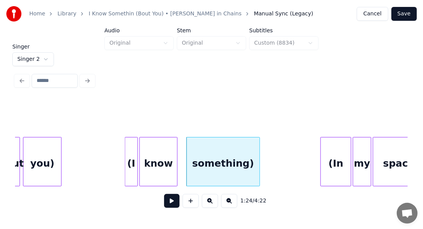
click at [259, 146] on div at bounding box center [259, 162] width 2 height 49
click at [169, 155] on div "know" at bounding box center [166, 164] width 37 height 52
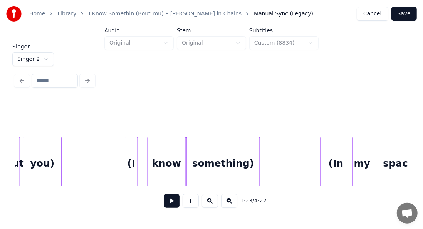
click at [135, 159] on div "(I" at bounding box center [131, 164] width 12 height 52
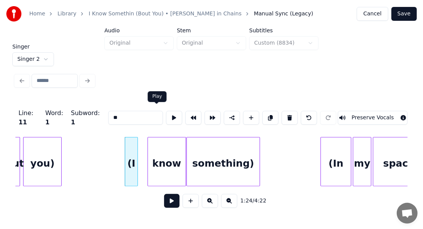
click at [166, 116] on button at bounding box center [174, 118] width 16 height 14
click at [163, 144] on div "know" at bounding box center [166, 164] width 37 height 52
type input "****"
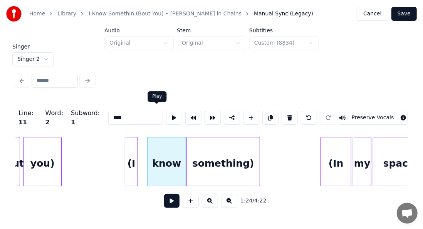
click at [166, 116] on button at bounding box center [174, 118] width 16 height 14
click at [157, 144] on div at bounding box center [157, 162] width 2 height 49
click at [153, 143] on div at bounding box center [152, 162] width 2 height 49
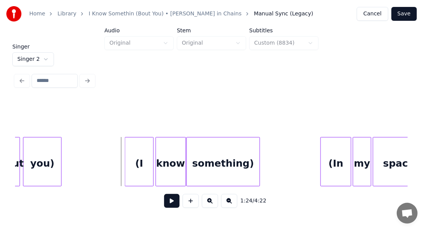
click at [165, 205] on button at bounding box center [171, 201] width 15 height 14
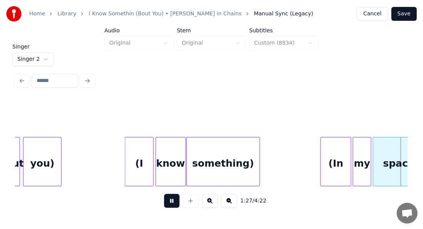
scroll to position [0, 6774]
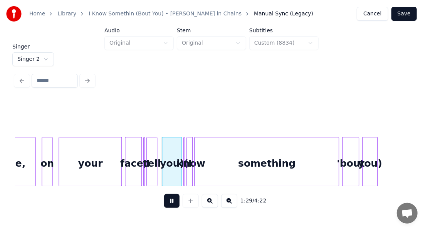
click at [167, 204] on button at bounding box center [171, 201] width 15 height 14
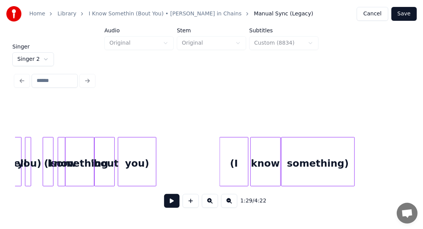
scroll to position [0, 6291]
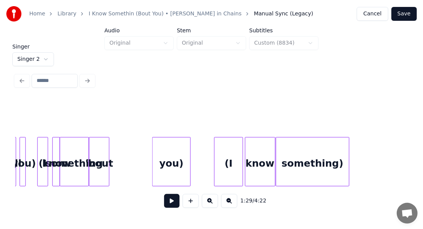
click at [178, 155] on div "you)" at bounding box center [172, 164] width 38 height 52
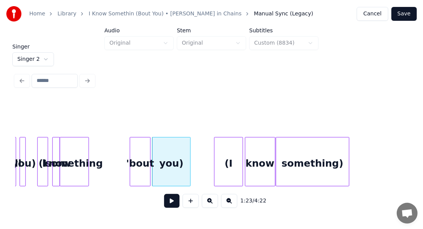
click at [143, 152] on div "'bout" at bounding box center [140, 164] width 20 height 52
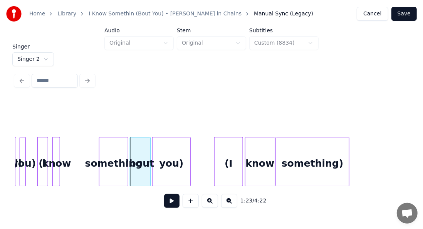
click at [112, 159] on div "something" at bounding box center [114, 164] width 29 height 52
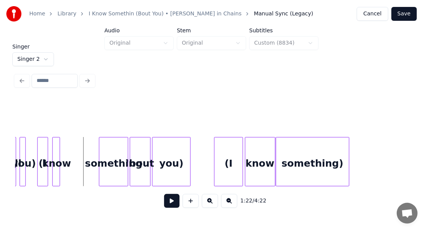
click at [168, 201] on button at bounding box center [171, 201] width 15 height 14
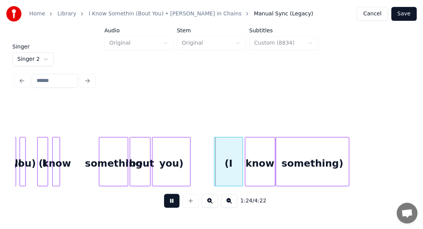
click at [168, 201] on button at bounding box center [171, 201] width 15 height 14
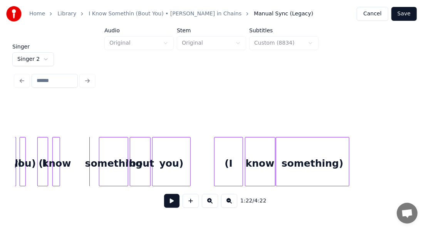
click at [165, 199] on button at bounding box center [171, 201] width 15 height 14
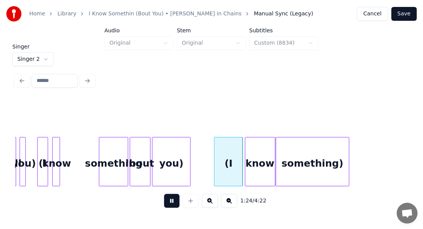
click at [165, 199] on button at bounding box center [171, 201] width 15 height 14
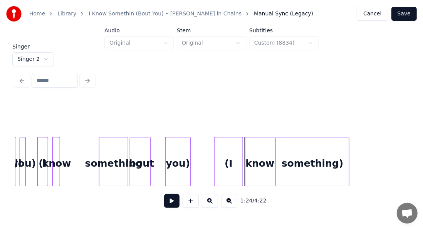
click at [168, 145] on div at bounding box center [167, 162] width 2 height 49
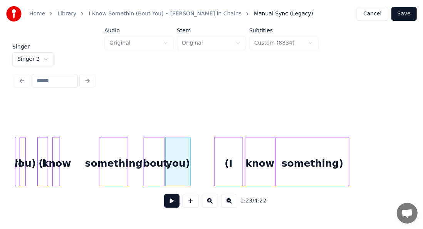
click at [156, 145] on div "'bout" at bounding box center [154, 164] width 20 height 52
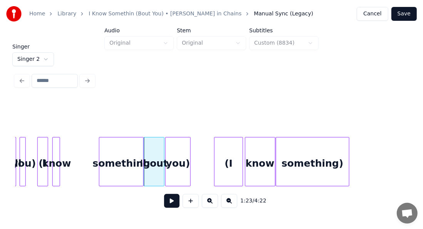
click at [142, 147] on div at bounding box center [142, 162] width 2 height 49
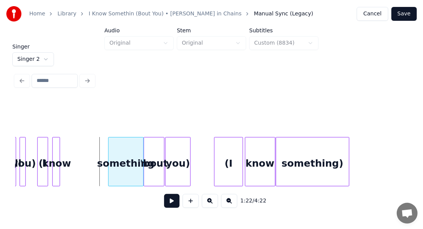
click at [110, 149] on div at bounding box center [110, 162] width 2 height 49
click at [57, 156] on div at bounding box center [58, 162] width 2 height 49
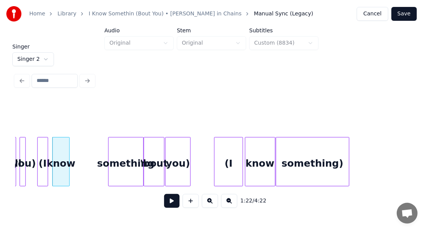
click at [69, 148] on div at bounding box center [68, 162] width 2 height 49
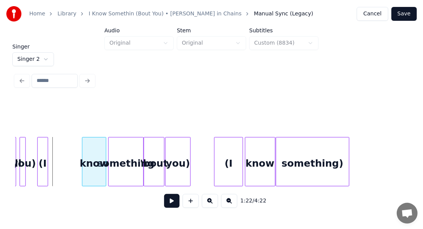
click at [95, 147] on div "know" at bounding box center [94, 164] width 23 height 52
click at [75, 150] on div "(I" at bounding box center [76, 164] width 10 height 52
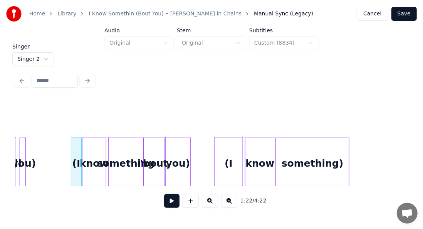
scroll to position [0, 6115]
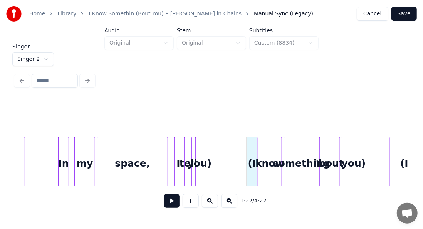
click at [167, 202] on button at bounding box center [171, 201] width 15 height 14
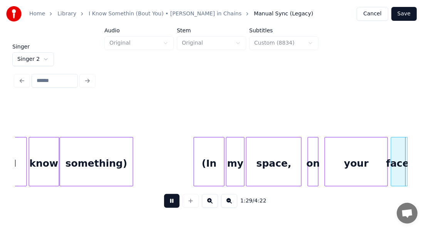
scroll to position [0, 6901]
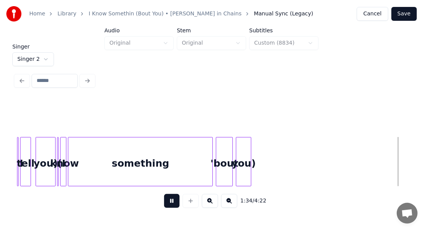
click at [167, 202] on button at bounding box center [171, 201] width 15 height 14
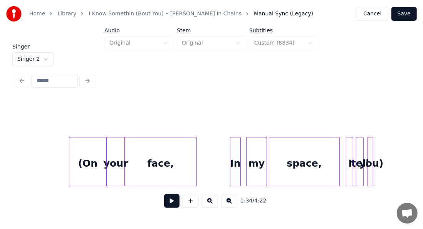
scroll to position [0, 5908]
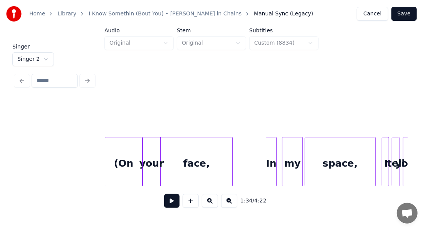
click at [164, 206] on button at bounding box center [171, 201] width 15 height 14
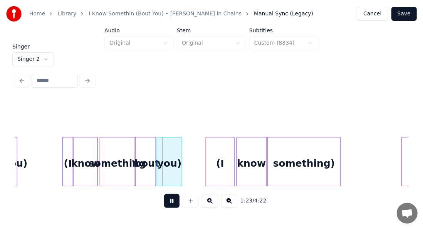
click at [165, 202] on button at bounding box center [171, 201] width 15 height 14
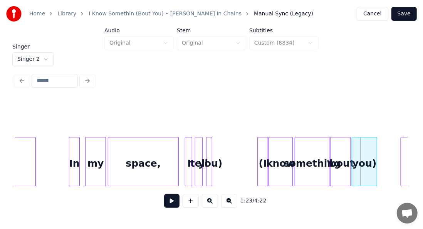
scroll to position [0, 6069]
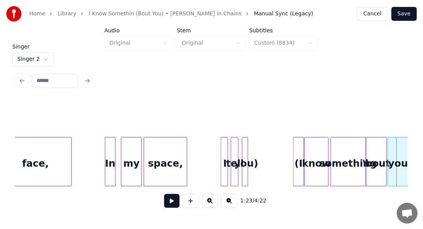
click at [186, 152] on div at bounding box center [186, 162] width 2 height 49
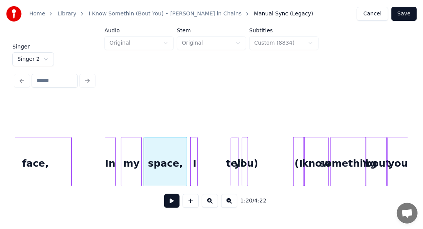
click at [195, 151] on div "I" at bounding box center [195, 164] width 8 height 52
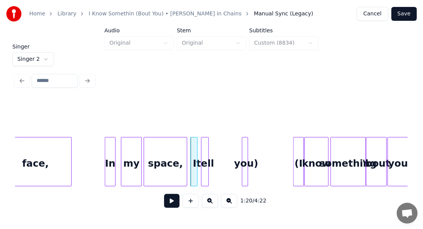
click at [204, 152] on div "tell" at bounding box center [206, 164] width 8 height 52
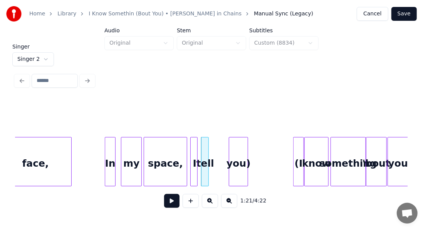
click at [231, 147] on div at bounding box center [230, 162] width 2 height 49
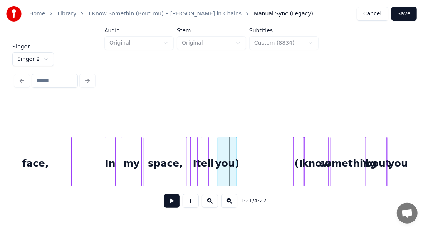
click at [227, 147] on div "you)" at bounding box center [227, 164] width 19 height 52
click at [164, 202] on button at bounding box center [171, 201] width 15 height 14
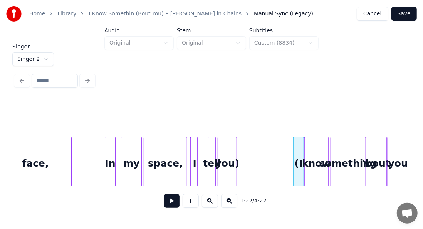
click at [213, 143] on div "tell" at bounding box center [213, 164] width 8 height 52
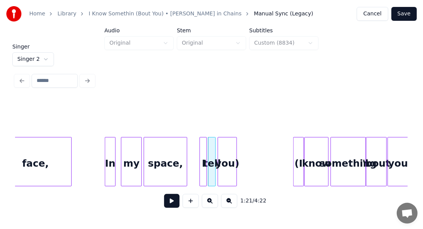
click at [203, 147] on div "I" at bounding box center [204, 164] width 8 height 52
click at [166, 203] on button at bounding box center [171, 201] width 15 height 14
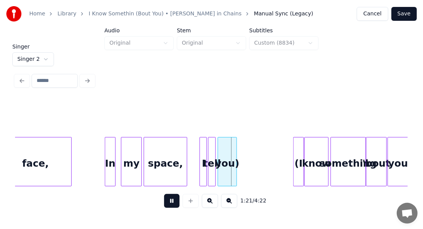
click at [166, 203] on button at bounding box center [171, 201] width 15 height 14
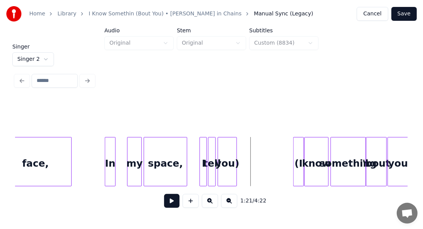
click at [129, 150] on div at bounding box center [129, 162] width 2 height 49
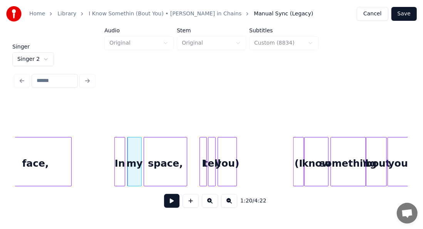
click at [119, 150] on div "In" at bounding box center [120, 164] width 10 height 52
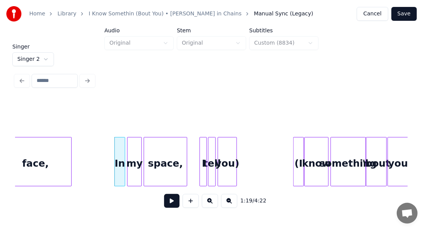
click at [167, 196] on div "1:19 / 4:22" at bounding box center [212, 201] width 380 height 17
click at [167, 203] on button at bounding box center [171, 201] width 15 height 14
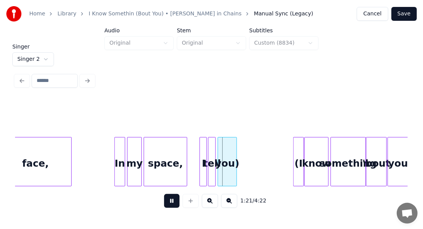
click at [167, 203] on button at bounding box center [171, 201] width 15 height 14
click at [154, 150] on div at bounding box center [155, 162] width 2 height 49
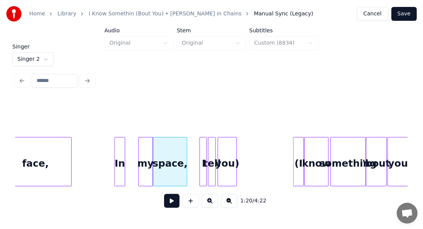
click at [146, 147] on div "my" at bounding box center [146, 164] width 14 height 52
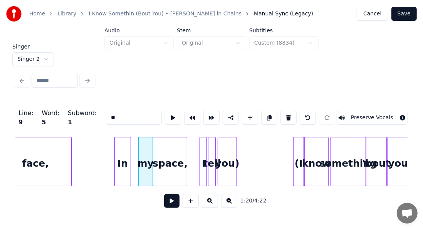
click at [131, 154] on div at bounding box center [129, 162] width 2 height 49
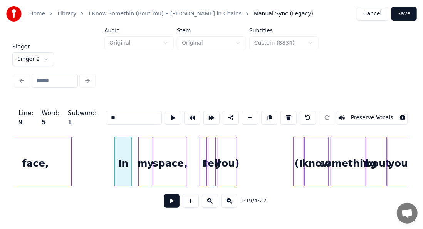
drag, startPoint x: 105, startPoint y: 154, endPoint x: 109, endPoint y: 148, distance: 7.3
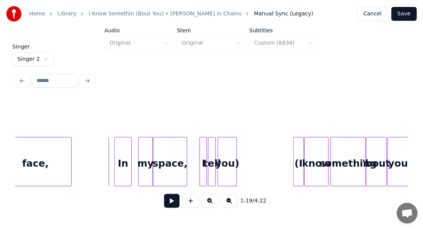
click at [165, 204] on button at bounding box center [171, 201] width 15 height 14
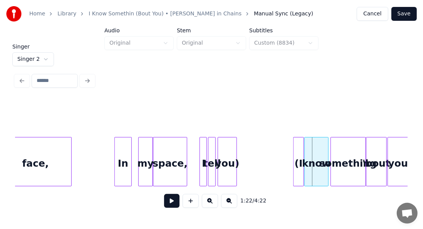
click at [167, 162] on div "space," at bounding box center [171, 164] width 34 height 52
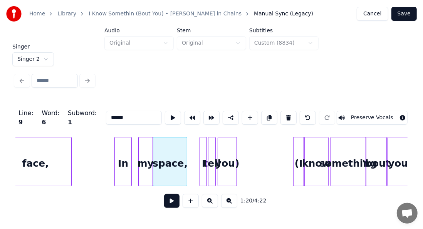
click at [169, 201] on button at bounding box center [171, 201] width 15 height 14
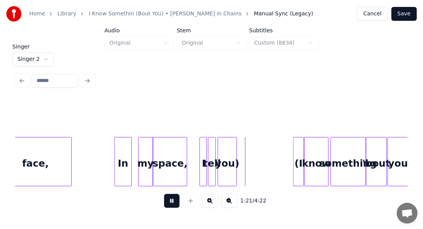
click at [169, 201] on button at bounding box center [171, 201] width 15 height 14
click at [168, 203] on button at bounding box center [171, 201] width 15 height 14
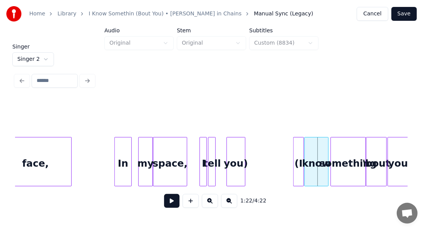
click at [237, 151] on div "you)" at bounding box center [236, 164] width 19 height 52
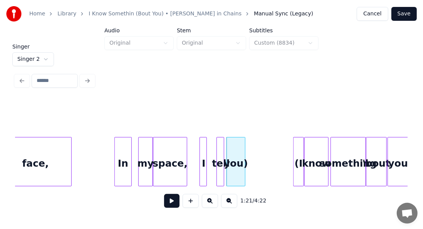
click at [221, 154] on div "tell" at bounding box center [221, 164] width 8 height 52
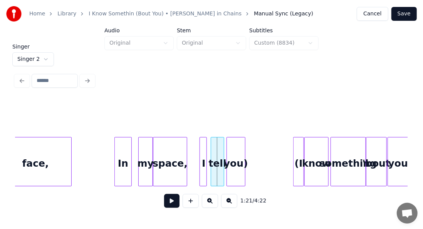
click at [212, 154] on div at bounding box center [212, 162] width 2 height 49
click at [168, 207] on button at bounding box center [171, 201] width 15 height 14
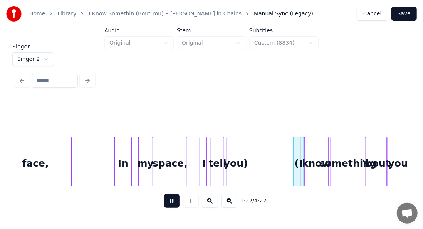
click at [168, 207] on button at bounding box center [171, 201] width 15 height 14
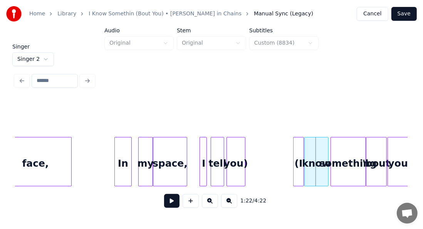
click at [168, 207] on button at bounding box center [171, 201] width 15 height 14
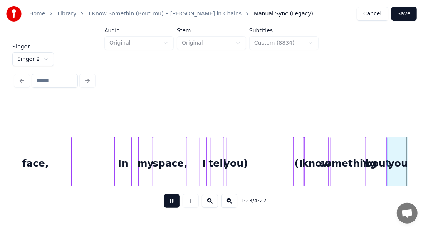
scroll to position [0, 6462]
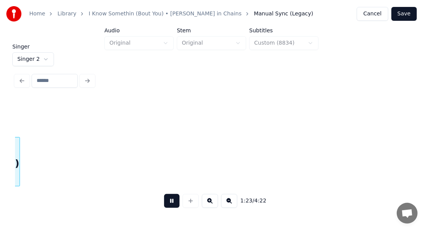
click at [164, 207] on button at bounding box center [171, 201] width 15 height 14
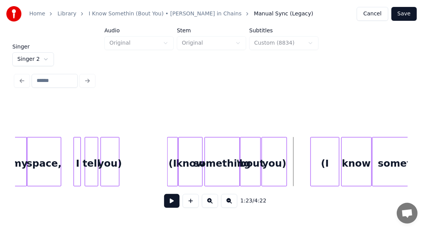
scroll to position [0, 6174]
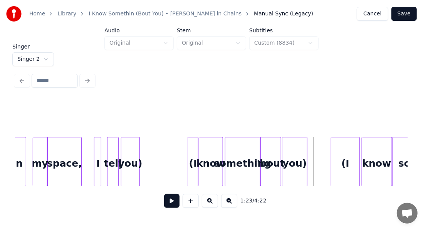
click at [108, 154] on div at bounding box center [109, 162] width 2 height 49
click at [115, 154] on div "tell" at bounding box center [115, 164] width 11 height 52
click at [106, 155] on div "I" at bounding box center [107, 164] width 8 height 52
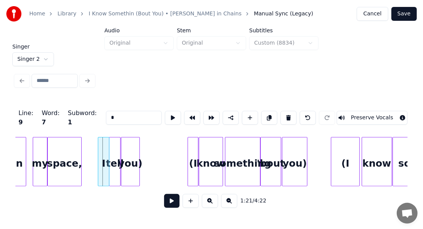
click at [99, 154] on div at bounding box center [99, 162] width 2 height 49
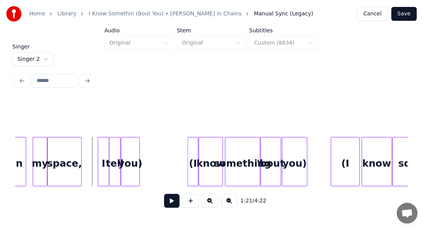
click at [164, 202] on button at bounding box center [171, 201] width 15 height 14
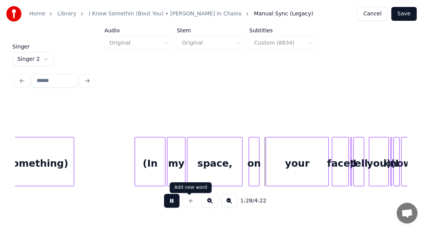
click at [167, 206] on button at bounding box center [171, 201] width 15 height 14
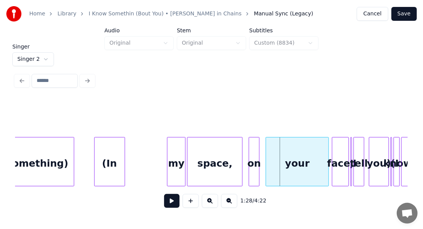
click at [116, 182] on div "(In" at bounding box center [110, 164] width 30 height 52
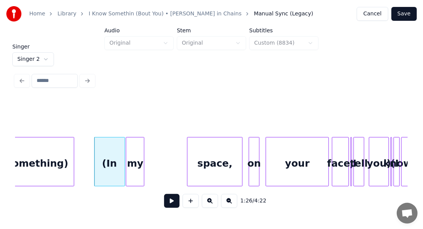
click at [133, 169] on div "my" at bounding box center [136, 164] width 18 height 52
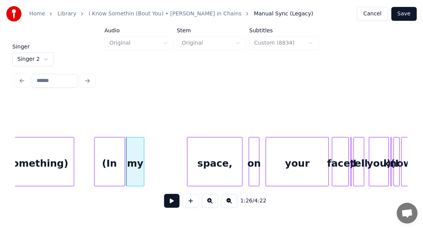
click at [166, 59] on div "Singer Singer 2" at bounding box center [211, 55] width 399 height 22
click at [193, 100] on div at bounding box center [211, 118] width 393 height 39
click at [332, 73] on div at bounding box center [211, 81] width 399 height 17
click at [42, 54] on html "Home Library I Know Somethin (Bout You) • [PERSON_NAME] in Chains Manual Sync (…" at bounding box center [211, 106] width 423 height 213
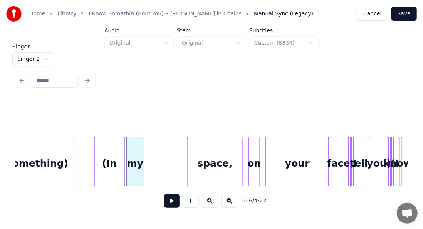
click at [57, 82] on input at bounding box center [55, 81] width 46 height 14
click at [44, 55] on html "Home Library I Know Somethin (Bout You) • [PERSON_NAME] in Chains Manual Sync (…" at bounding box center [211, 106] width 423 height 213
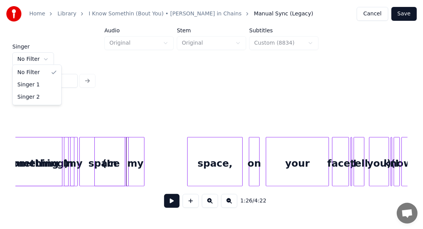
click at [40, 55] on html "Home Library I Know Somethin (Bout You) • [PERSON_NAME] in Chains Manual Sync (…" at bounding box center [211, 106] width 423 height 213
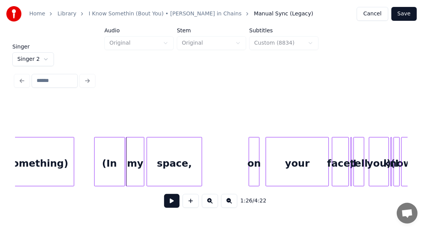
click at [176, 155] on div "space," at bounding box center [174, 164] width 55 height 52
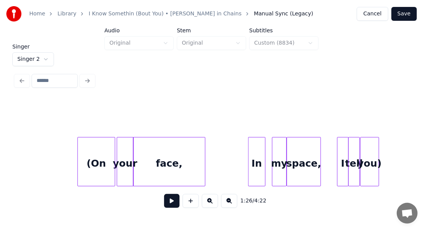
scroll to position [0, 5904]
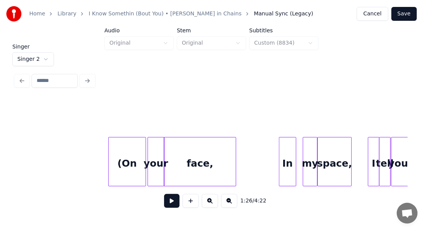
click at [164, 207] on button at bounding box center [171, 201] width 15 height 14
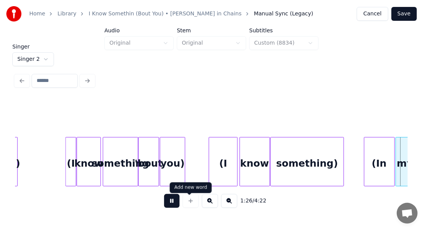
scroll to position [0, 6690]
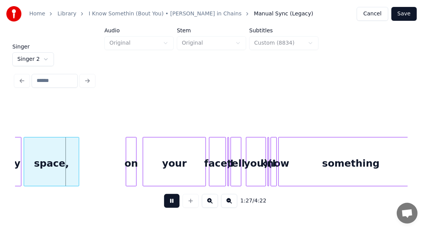
click at [168, 204] on button at bounding box center [171, 201] width 15 height 14
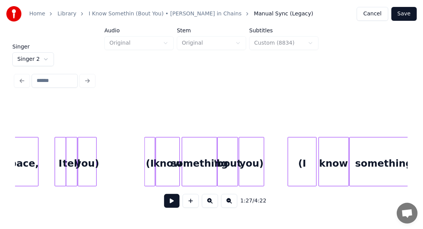
scroll to position [0, 6212]
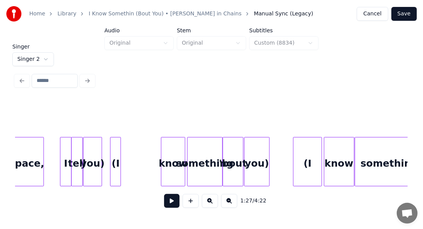
click at [115, 149] on div "(I" at bounding box center [116, 164] width 10 height 52
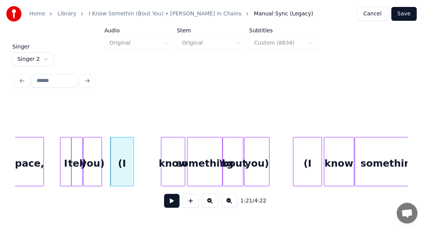
click at [133, 152] on div at bounding box center [133, 162] width 2 height 49
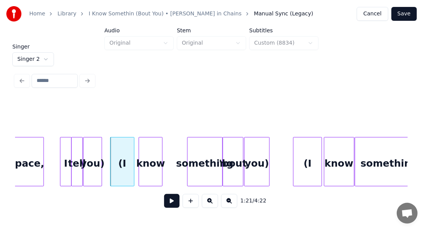
click at [145, 153] on div "know" at bounding box center [150, 164] width 23 height 52
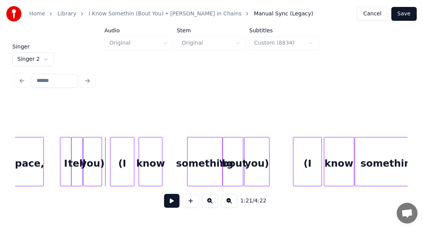
click at [165, 202] on button at bounding box center [171, 201] width 15 height 14
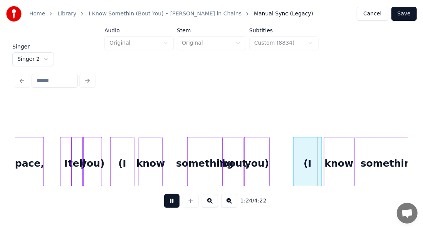
click at [165, 202] on button at bounding box center [171, 201] width 15 height 14
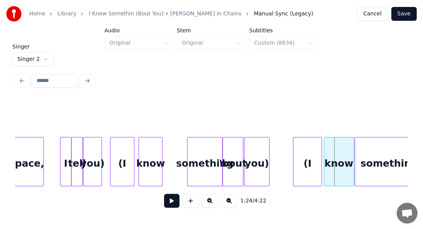
click at [127, 154] on div "(I" at bounding box center [122, 164] width 23 height 52
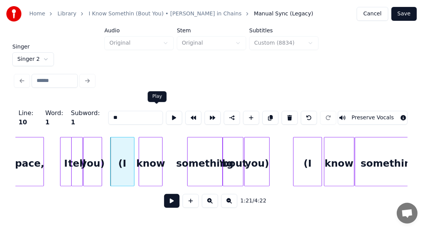
click at [166, 117] on button at bounding box center [174, 118] width 16 height 14
click at [166, 116] on button at bounding box center [174, 118] width 16 height 14
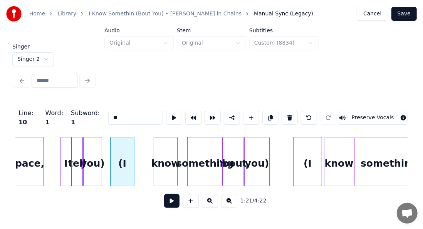
click at [169, 155] on div "know" at bounding box center [165, 164] width 23 height 52
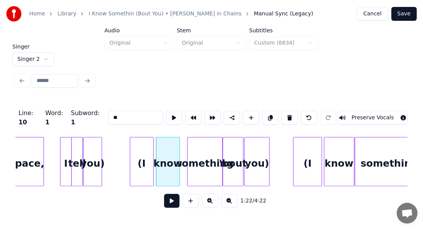
click at [141, 154] on div "(I" at bounding box center [141, 164] width 23 height 52
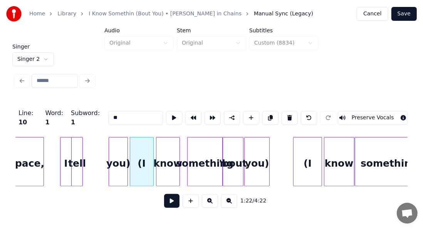
click at [123, 147] on div "you)" at bounding box center [118, 164] width 19 height 52
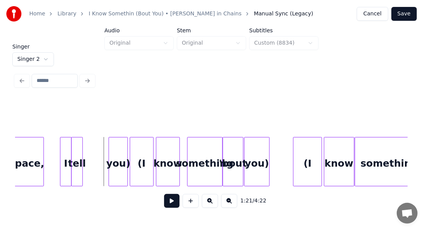
click at [170, 204] on button at bounding box center [171, 201] width 15 height 14
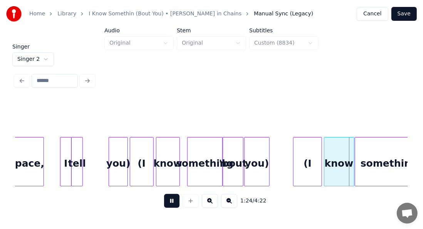
click at [165, 206] on button at bounding box center [171, 201] width 15 height 14
click at [78, 152] on div "tell" at bounding box center [77, 164] width 11 height 52
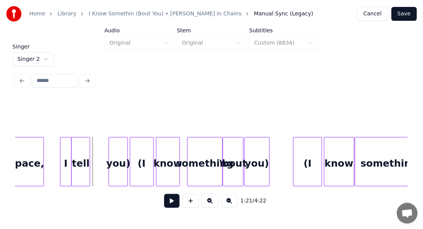
click at [89, 142] on div at bounding box center [89, 162] width 2 height 49
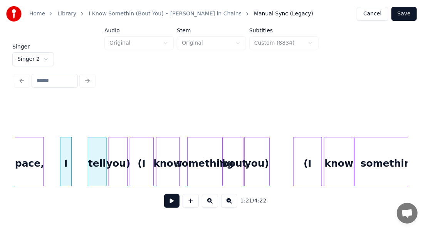
click at [100, 143] on div "tell" at bounding box center [97, 164] width 18 height 52
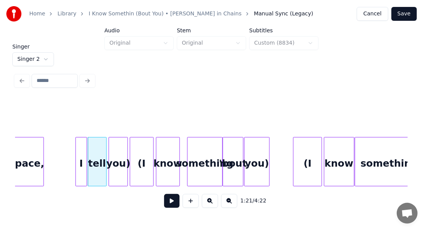
click at [81, 145] on div "I" at bounding box center [81, 164] width 11 height 52
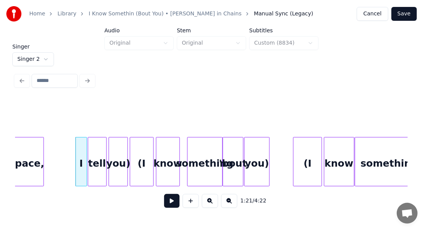
click at [172, 206] on button at bounding box center [171, 201] width 15 height 14
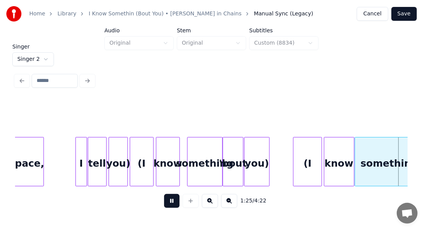
scroll to position [0, 6606]
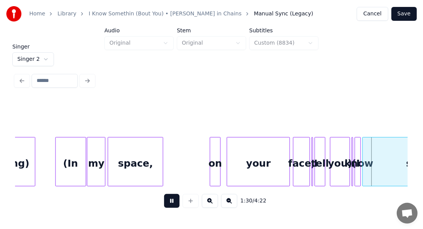
drag, startPoint x: 172, startPoint y: 206, endPoint x: 129, endPoint y: 221, distance: 45.3
click at [129, 219] on div "Singer Singer 2 1:30 / 4:22" at bounding box center [211, 131] width 399 height 175
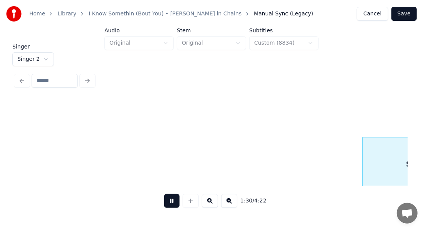
scroll to position [0, 6999]
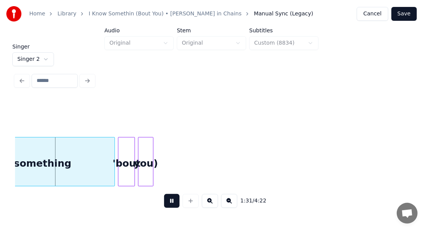
click at [169, 208] on button at bounding box center [171, 201] width 15 height 14
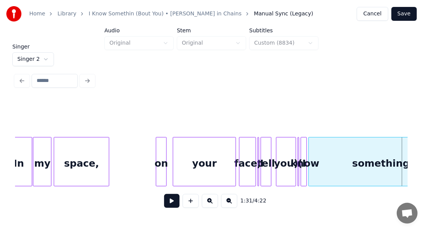
scroll to position [0, 6654]
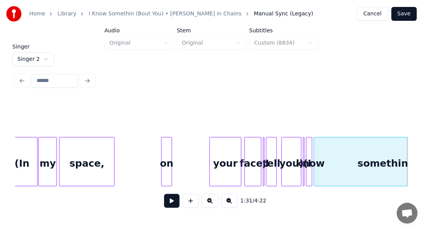
click at [213, 152] on div at bounding box center [211, 162] width 2 height 49
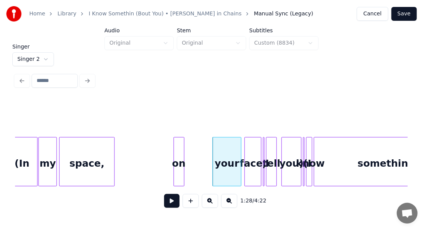
click at [178, 151] on div "on" at bounding box center [179, 164] width 10 height 52
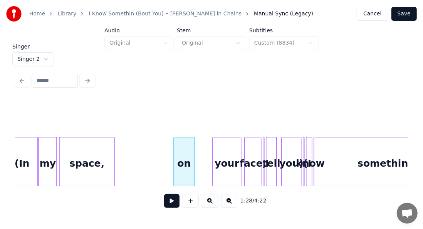
click at [194, 153] on div at bounding box center [193, 162] width 2 height 49
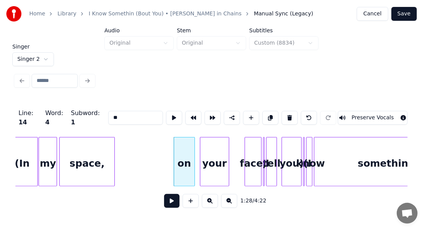
click at [213, 149] on div "your" at bounding box center [215, 164] width 28 height 52
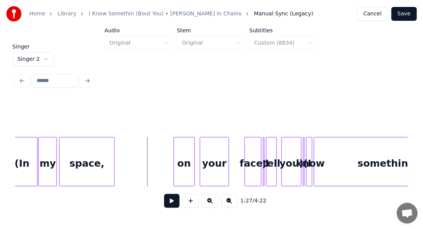
click at [168, 201] on button at bounding box center [171, 201] width 15 height 14
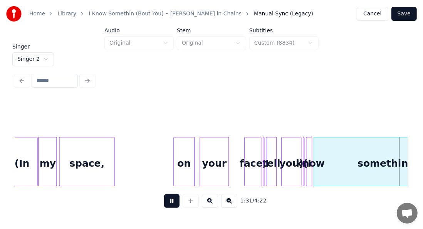
scroll to position [0, 7047]
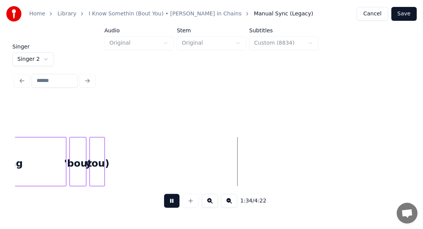
click at [165, 208] on button at bounding box center [171, 201] width 15 height 14
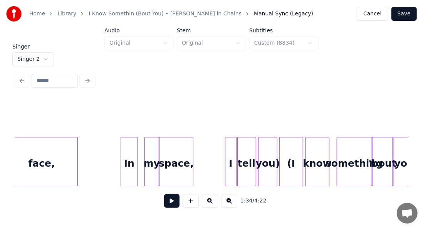
scroll to position [0, 6262]
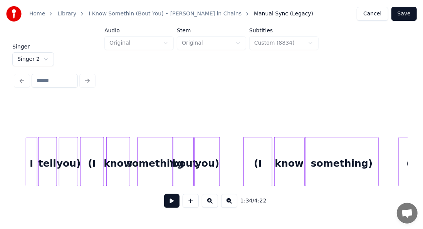
click at [400, 19] on button "Save" at bounding box center [404, 14] width 25 height 14
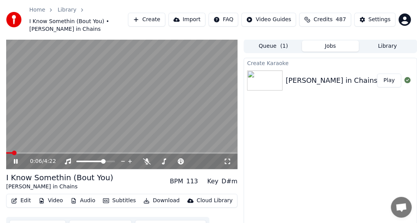
click at [22, 200] on button "Edit" at bounding box center [21, 201] width 26 height 11
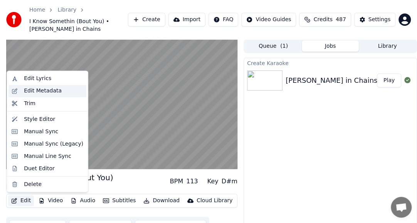
click at [54, 92] on div "Edit Metadata" at bounding box center [43, 91] width 38 height 8
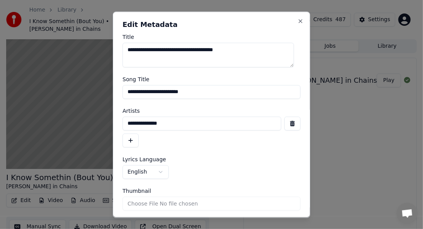
scroll to position [25, 0]
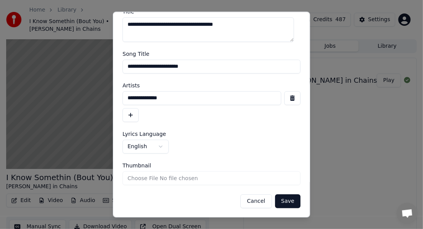
click at [256, 201] on button "Cancel" at bounding box center [256, 202] width 31 height 14
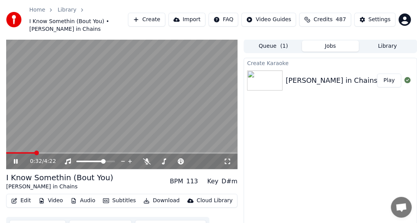
click at [51, 153] on span at bounding box center [121, 153] width 231 height 2
click at [17, 159] on icon at bounding box center [21, 162] width 18 height 6
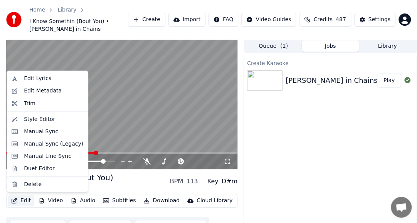
click at [22, 199] on button "Edit" at bounding box center [21, 201] width 26 height 11
click at [51, 145] on div "Manual Sync (Legacy)" at bounding box center [53, 144] width 59 height 8
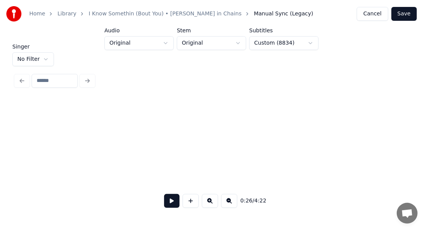
scroll to position [0, 8122]
click at [46, 57] on html "Home Library I Know Somethin (Bout You) • [PERSON_NAME] in Chains Manual Sync (…" at bounding box center [211, 106] width 423 height 213
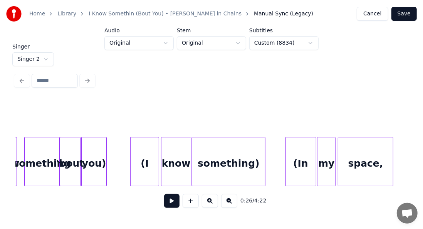
scroll to position [0, 6434]
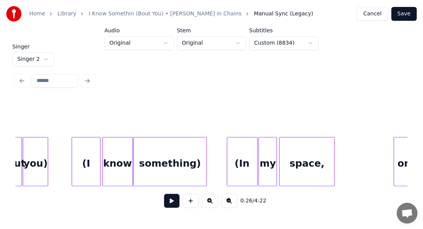
click at [193, 164] on div "something)" at bounding box center [170, 164] width 73 height 52
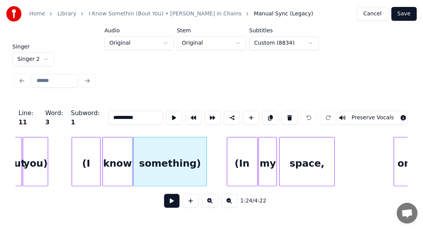
click at [122, 116] on input "**********" at bounding box center [135, 118] width 55 height 14
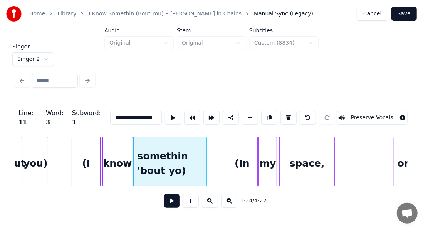
scroll to position [0, 5]
type input "**********"
click at [404, 13] on button "Save" at bounding box center [404, 14] width 25 height 14
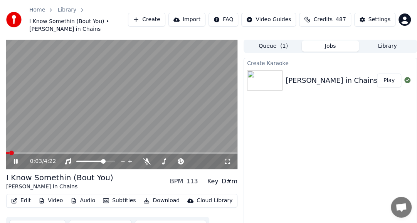
click at [11, 152] on span at bounding box center [11, 153] width 5 height 5
click at [33, 153] on span at bounding box center [32, 153] width 5 height 5
click at [44, 152] on video at bounding box center [121, 104] width 231 height 130
click at [43, 153] on span at bounding box center [42, 153] width 5 height 5
click at [57, 152] on span at bounding box center [56, 153] width 5 height 5
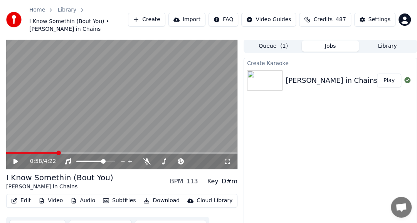
click at [15, 161] on icon at bounding box center [15, 161] width 5 height 5
click at [59, 153] on span at bounding box center [33, 153] width 55 height 2
click at [82, 152] on span at bounding box center [80, 153] width 5 height 5
click at [18, 163] on icon at bounding box center [21, 162] width 18 height 6
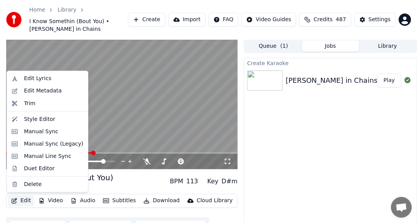
click at [18, 202] on button "Edit" at bounding box center [21, 201] width 26 height 11
click at [42, 142] on div "Manual Sync (Legacy)" at bounding box center [53, 144] width 59 height 8
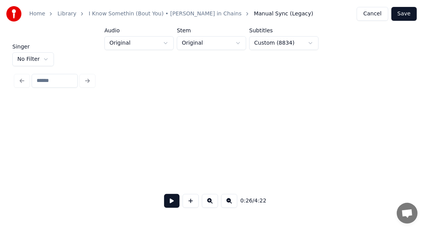
scroll to position [0, 2050]
